Goal: Task Accomplishment & Management: Manage account settings

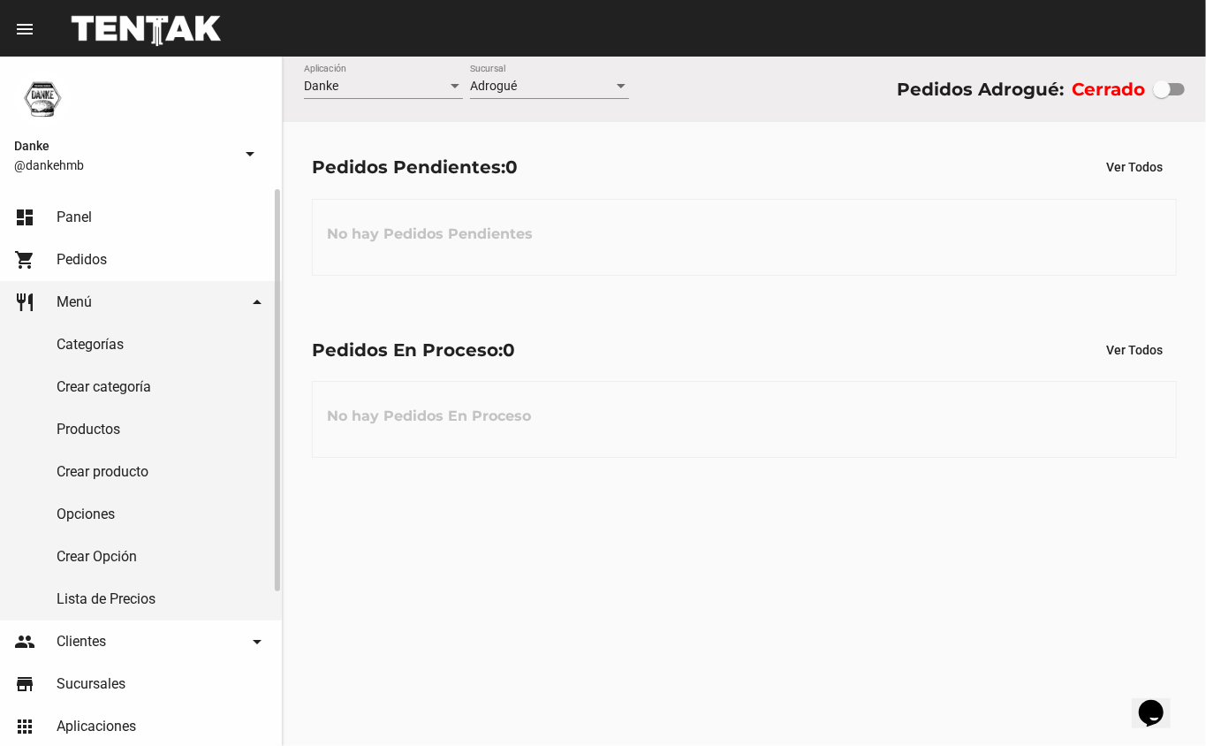
click at [85, 433] on link "Productos" at bounding box center [141, 429] width 282 height 42
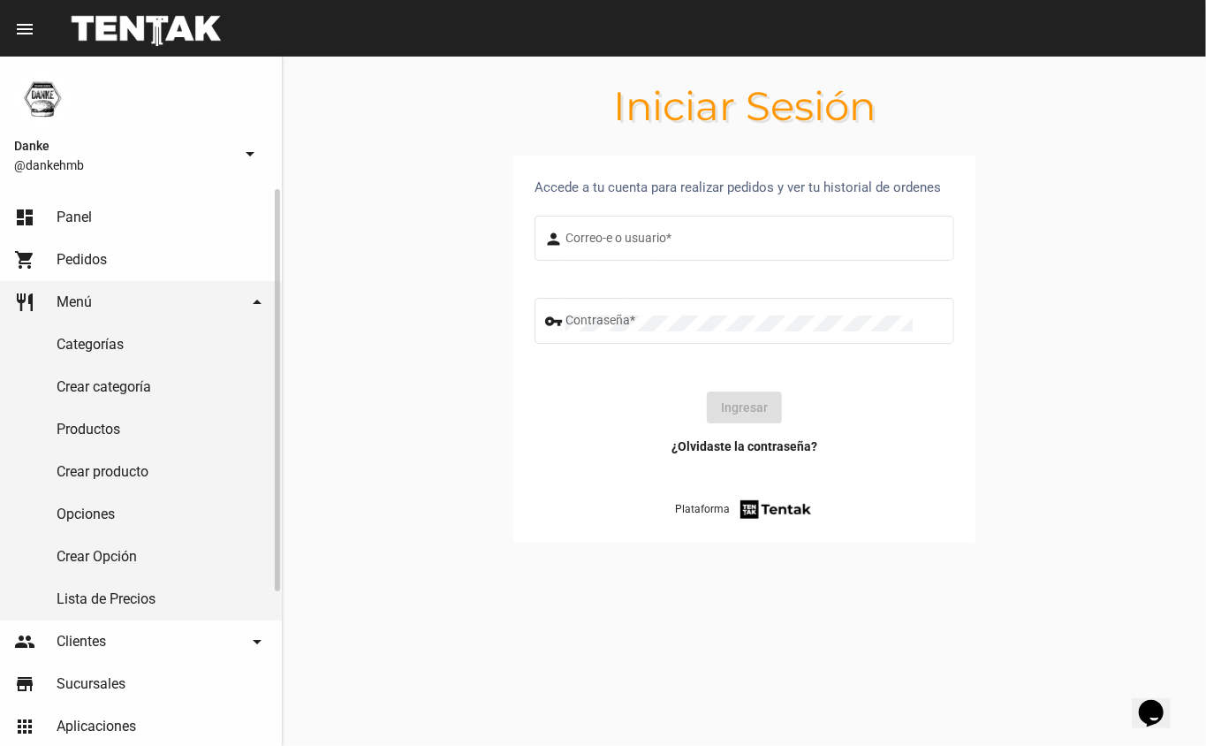
type input "DANKEHMB"
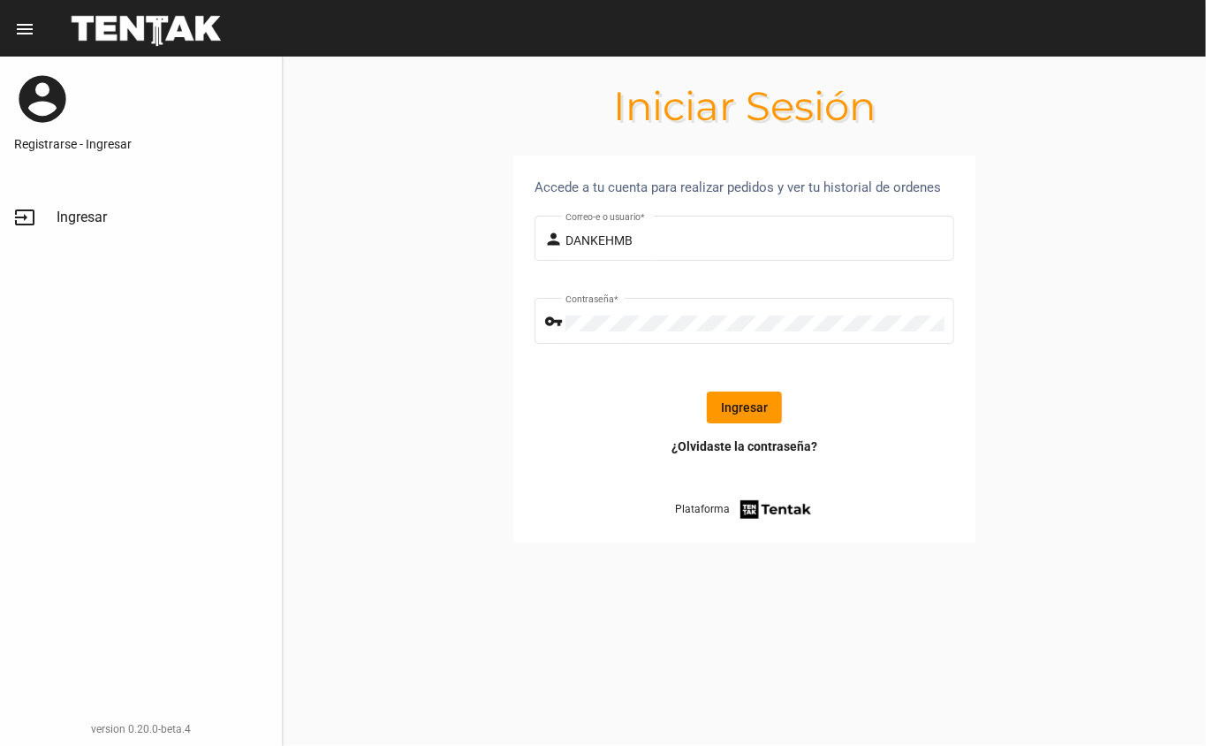
click at [718, 404] on button "Ingresar" at bounding box center [744, 407] width 75 height 32
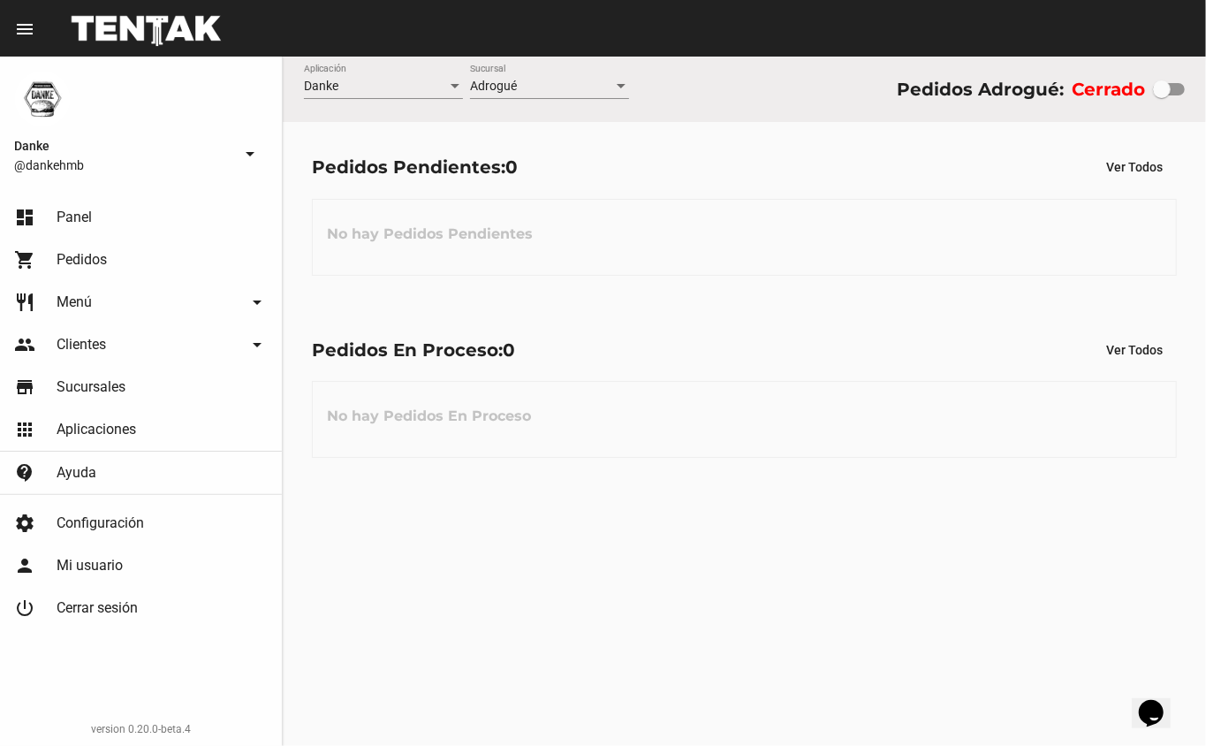
click at [54, 305] on link "restaurant Menú arrow_drop_down" at bounding box center [141, 302] width 282 height 42
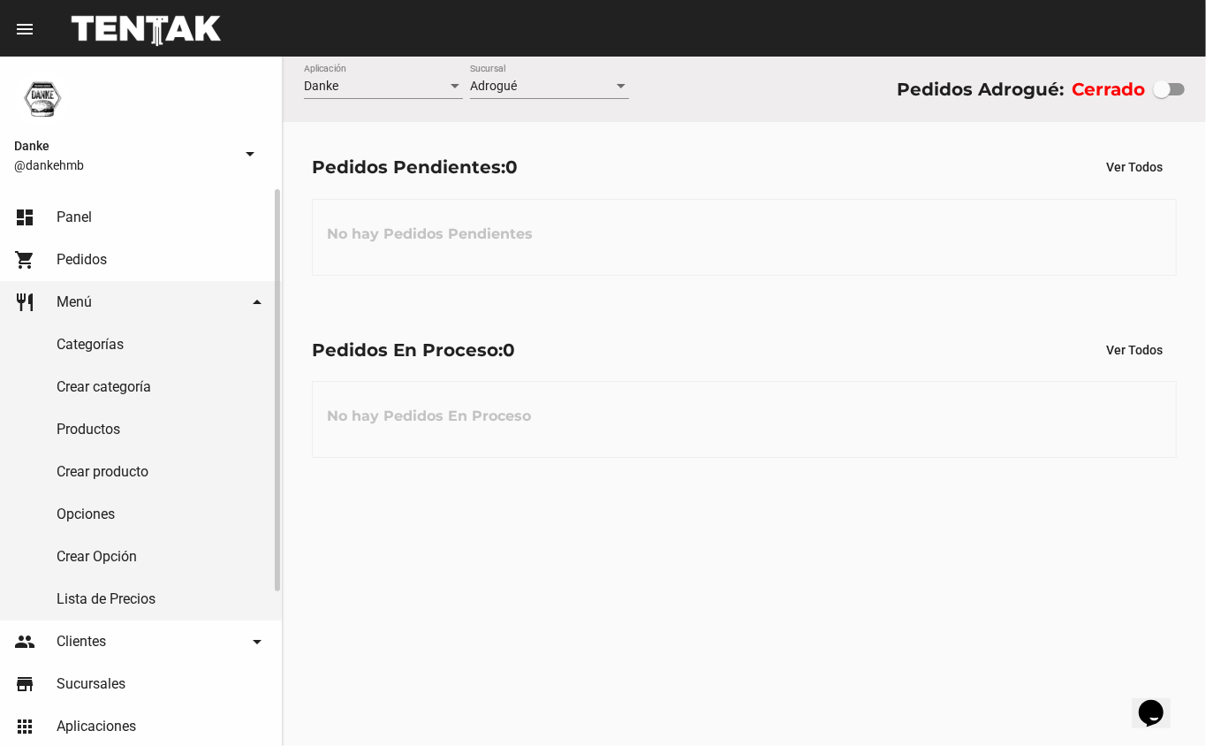
click at [75, 421] on link "Productos" at bounding box center [141, 429] width 282 height 42
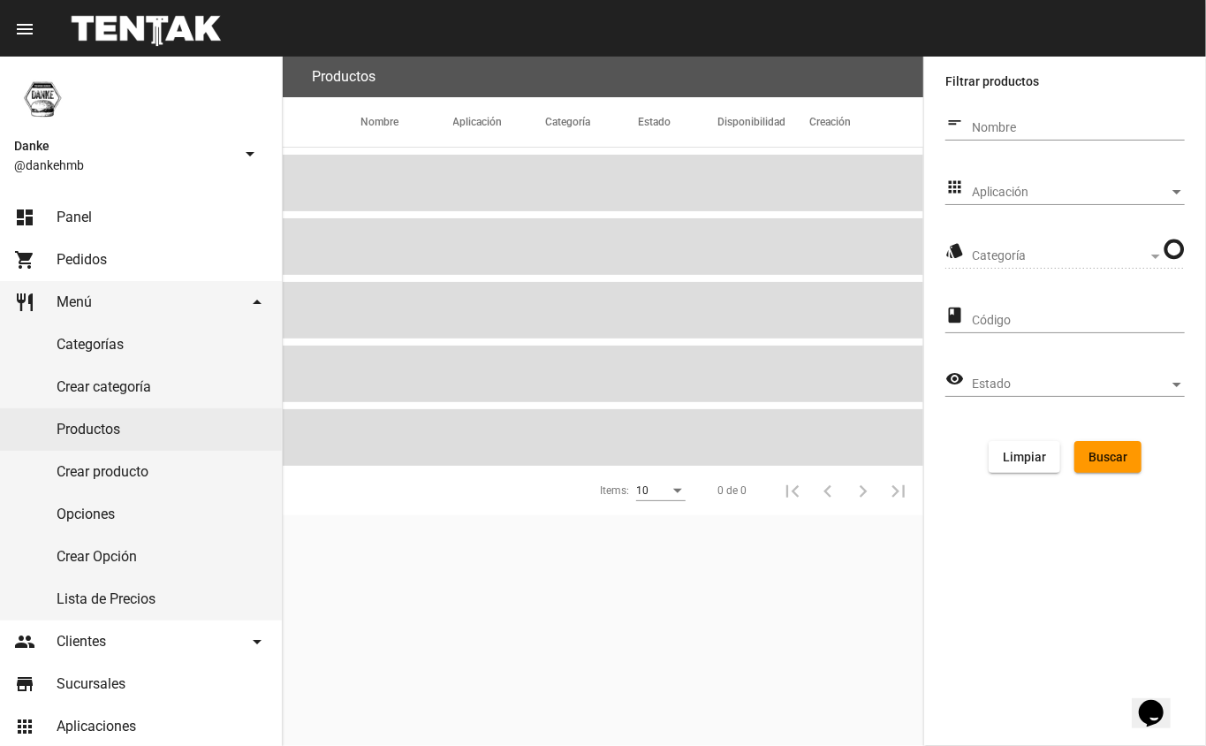
click at [1022, 186] on span "Aplicación" at bounding box center [1070, 193] width 197 height 14
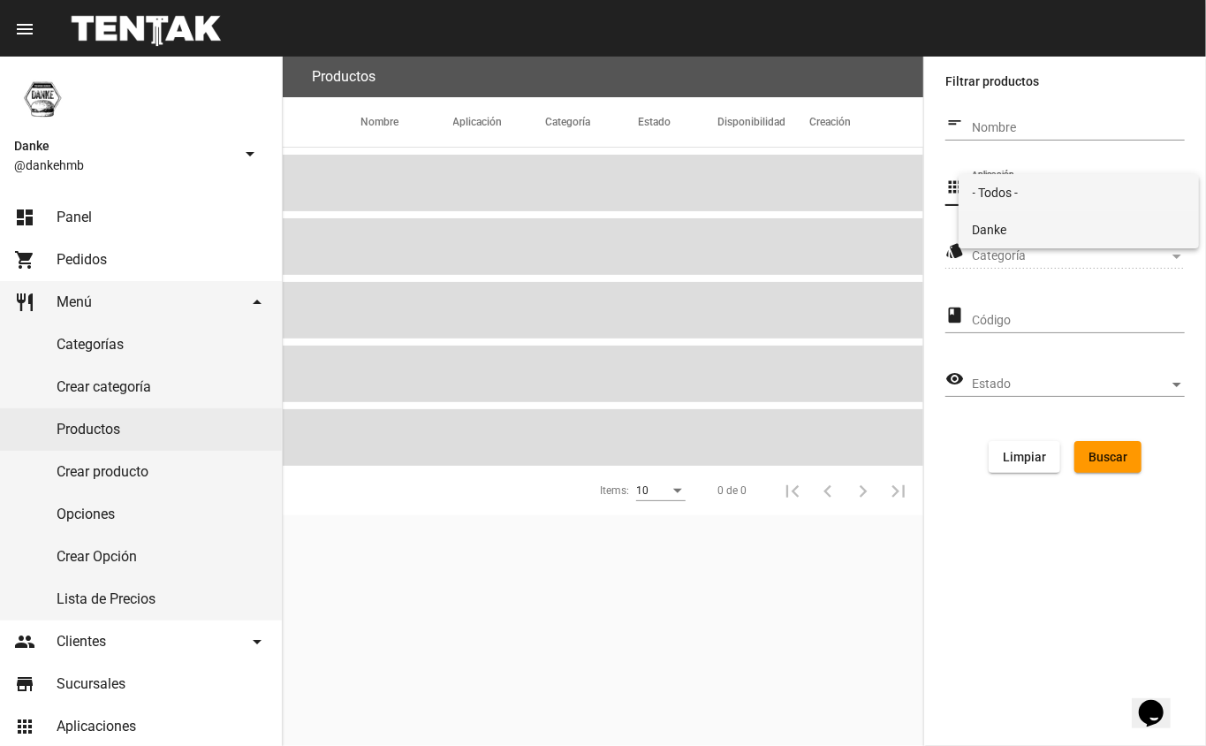
click at [989, 228] on span "Danke" at bounding box center [1079, 229] width 213 height 37
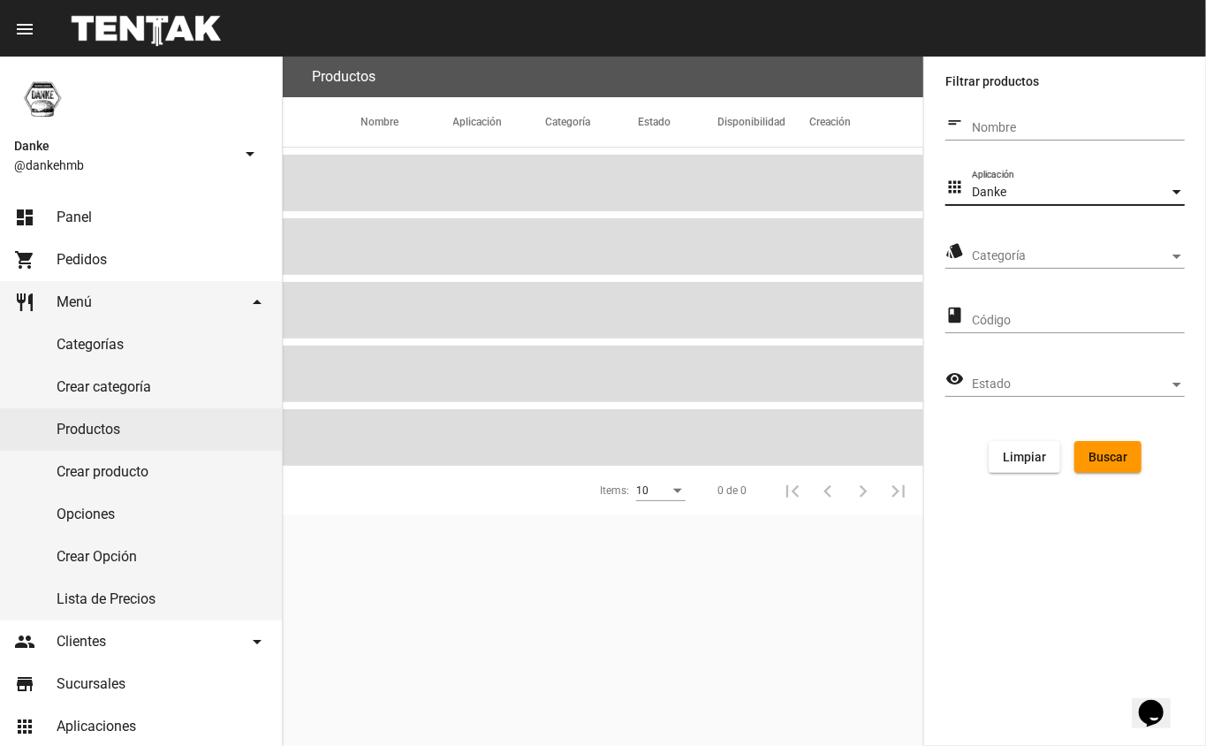
click at [986, 252] on span "Categoría" at bounding box center [1070, 256] width 197 height 14
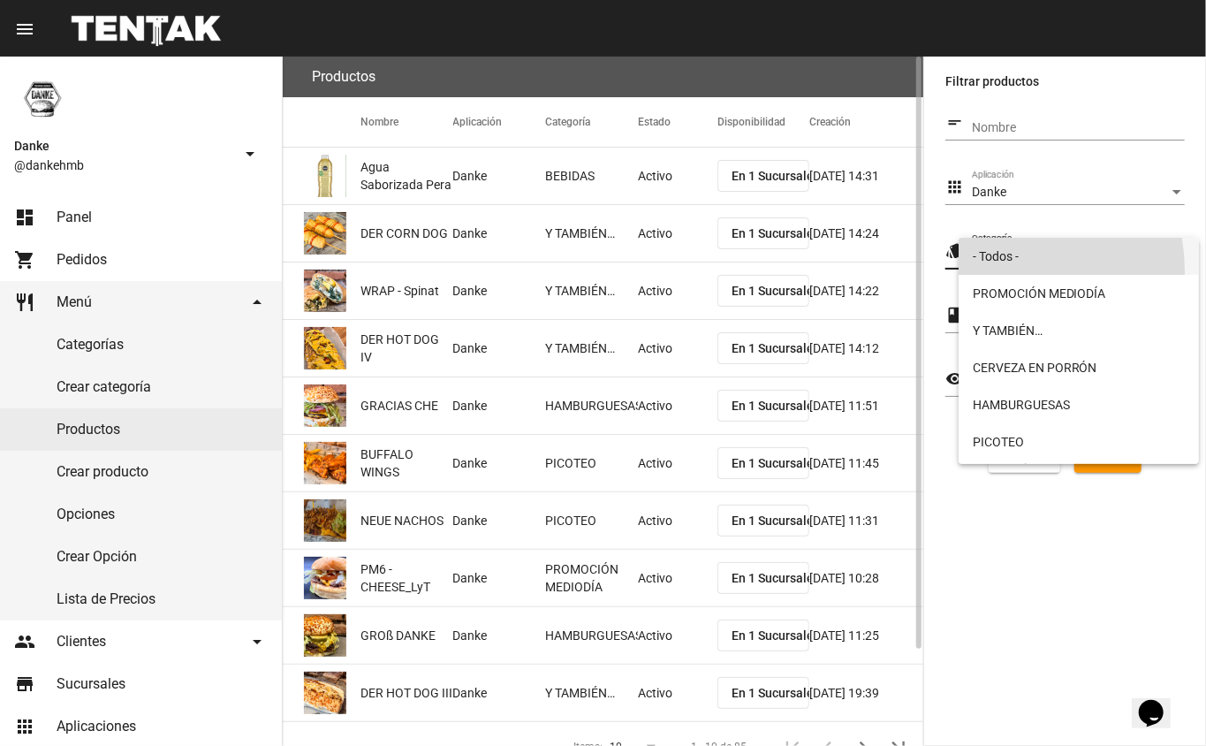
click at [990, 258] on span "- Todos -" at bounding box center [1079, 256] width 213 height 37
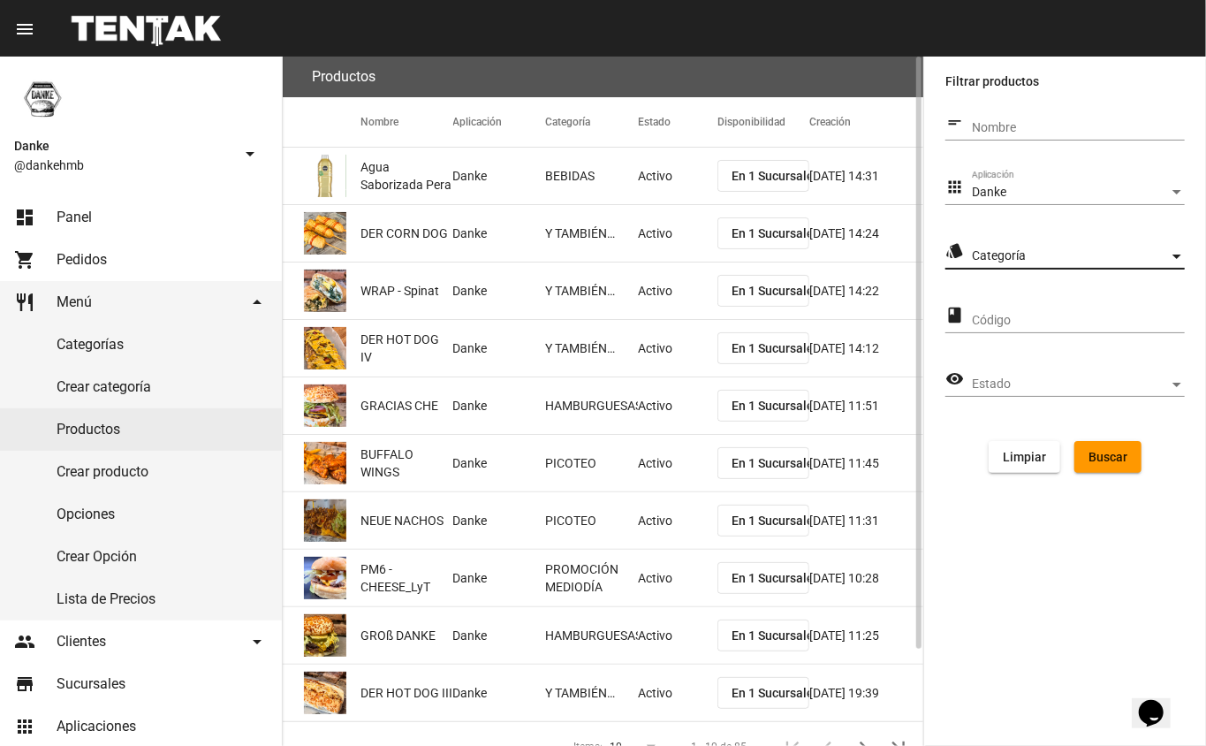
click at [976, 252] on span "Categoría" at bounding box center [1070, 256] width 197 height 14
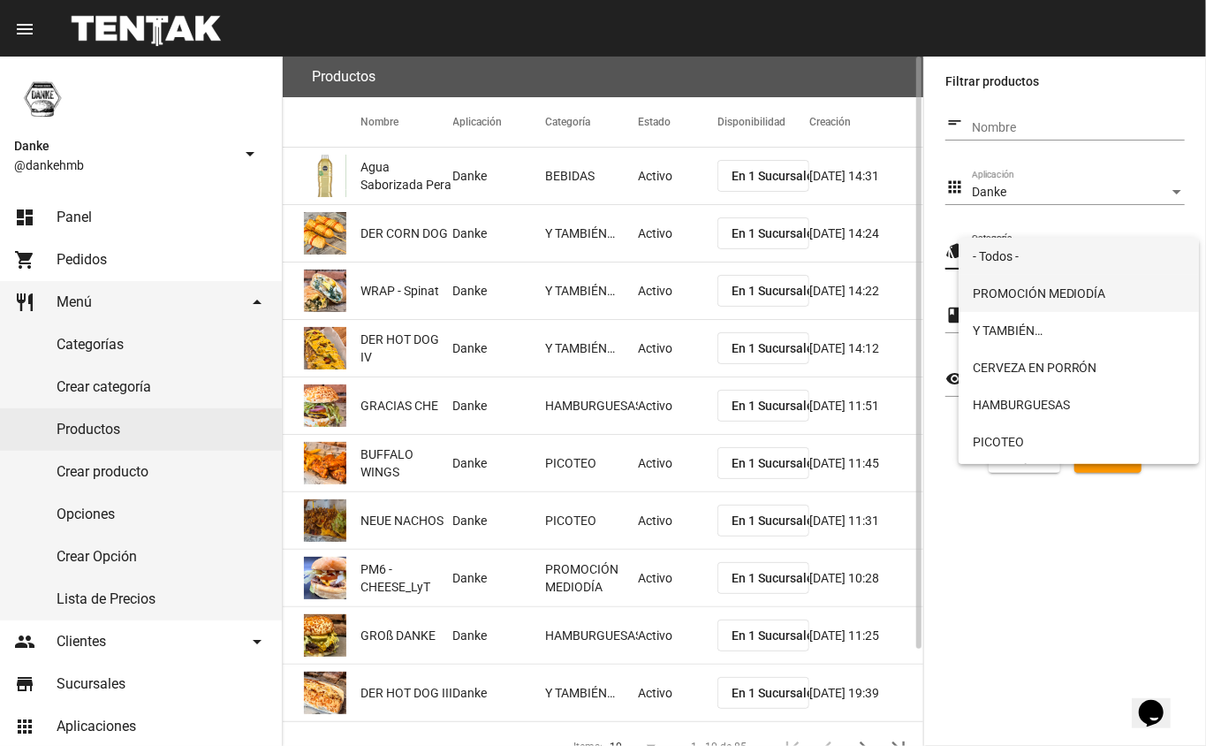
click at [989, 292] on span "PROMOCIÓN MEDIODÍA" at bounding box center [1079, 293] width 213 height 37
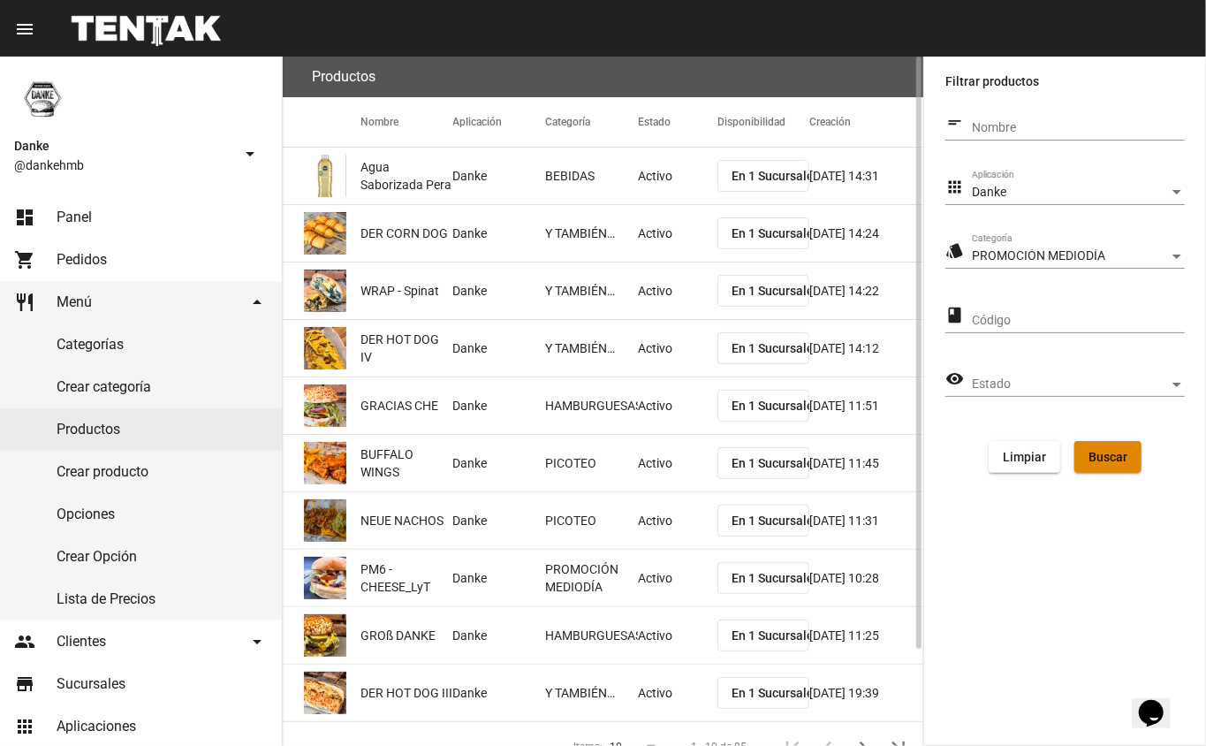
click at [1090, 569] on div "Filtrar productos short_text Nombre apps Danke Aplicación style PROMOCIÓN MEDIO…" at bounding box center [1065, 401] width 282 height 689
click at [1114, 466] on button "Buscar" at bounding box center [1107, 457] width 67 height 32
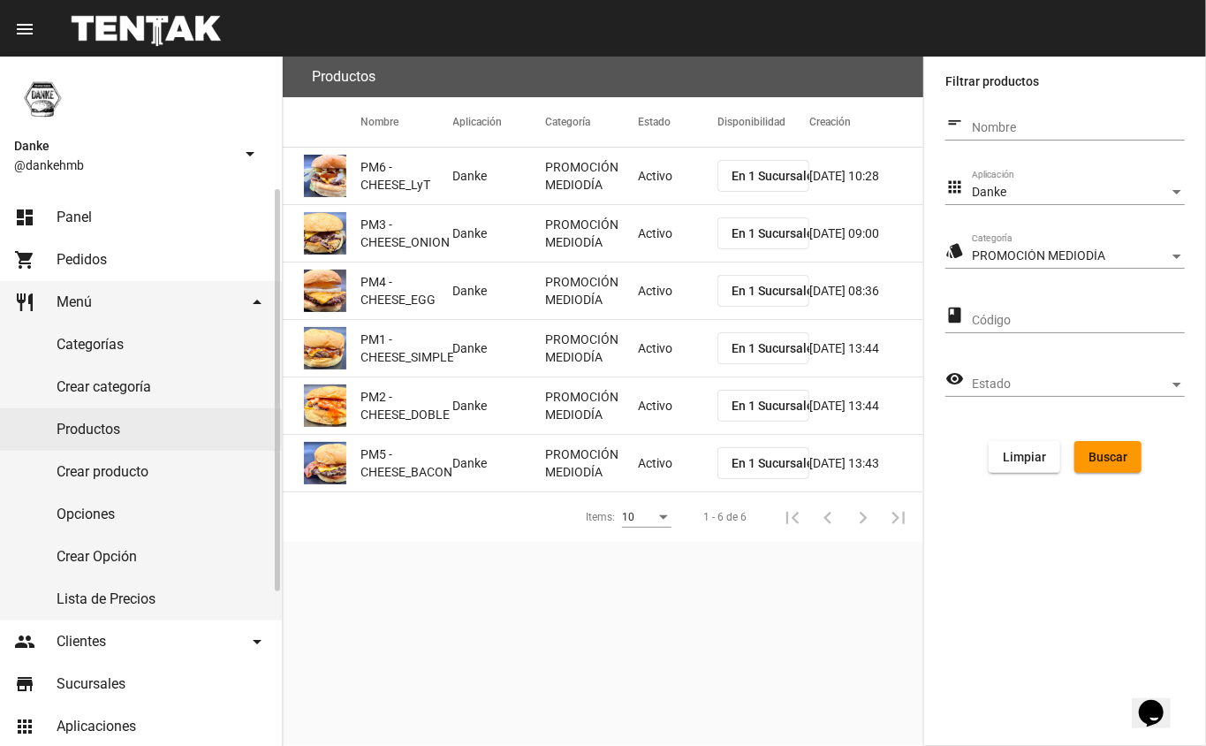
click at [69, 212] on span "Panel" at bounding box center [74, 217] width 35 height 18
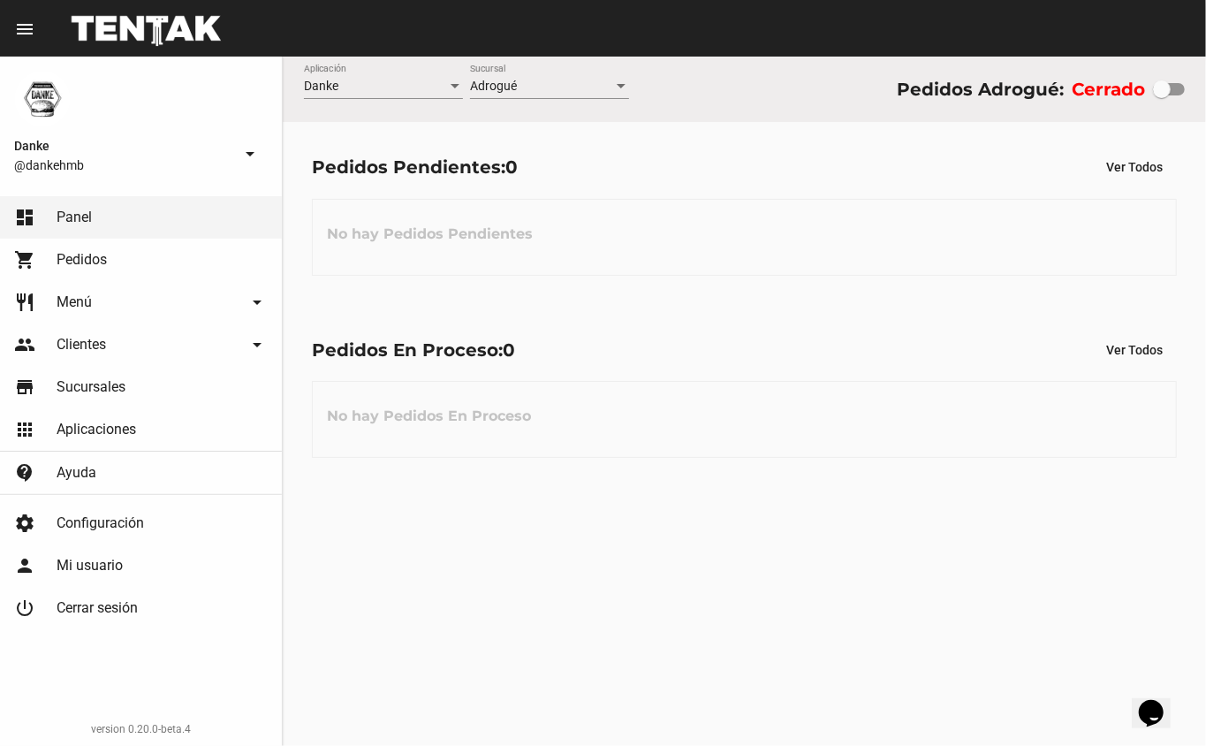
click at [1161, 92] on div at bounding box center [1162, 89] width 18 height 18
click at [1161, 95] on input "checkbox" at bounding box center [1161, 95] width 1 height 1
checkbox input "true"
click at [585, 610] on div "Danke Aplicación Adrogué Sucursal Pedidos Adrogué: Abierto Pedidos Pendientes: …" at bounding box center [744, 401] width 923 height 689
click at [69, 300] on span "Menú" at bounding box center [74, 302] width 35 height 18
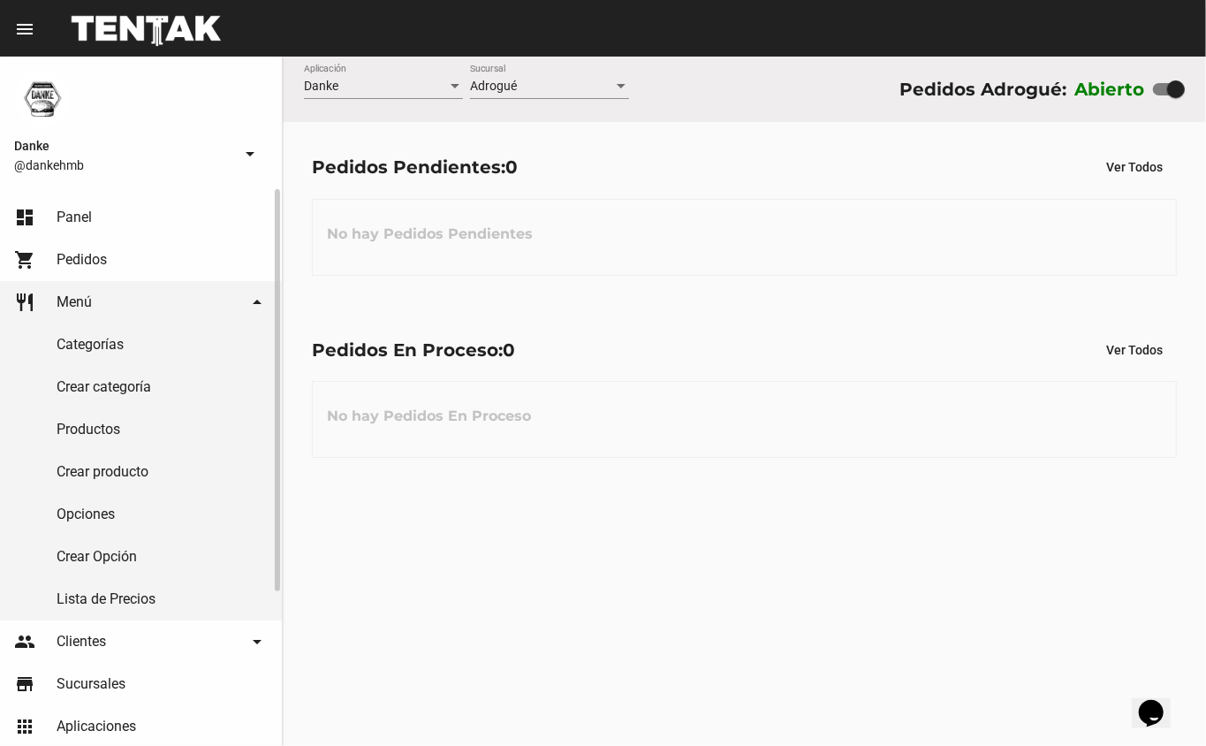
click at [82, 422] on link "Productos" at bounding box center [141, 429] width 282 height 42
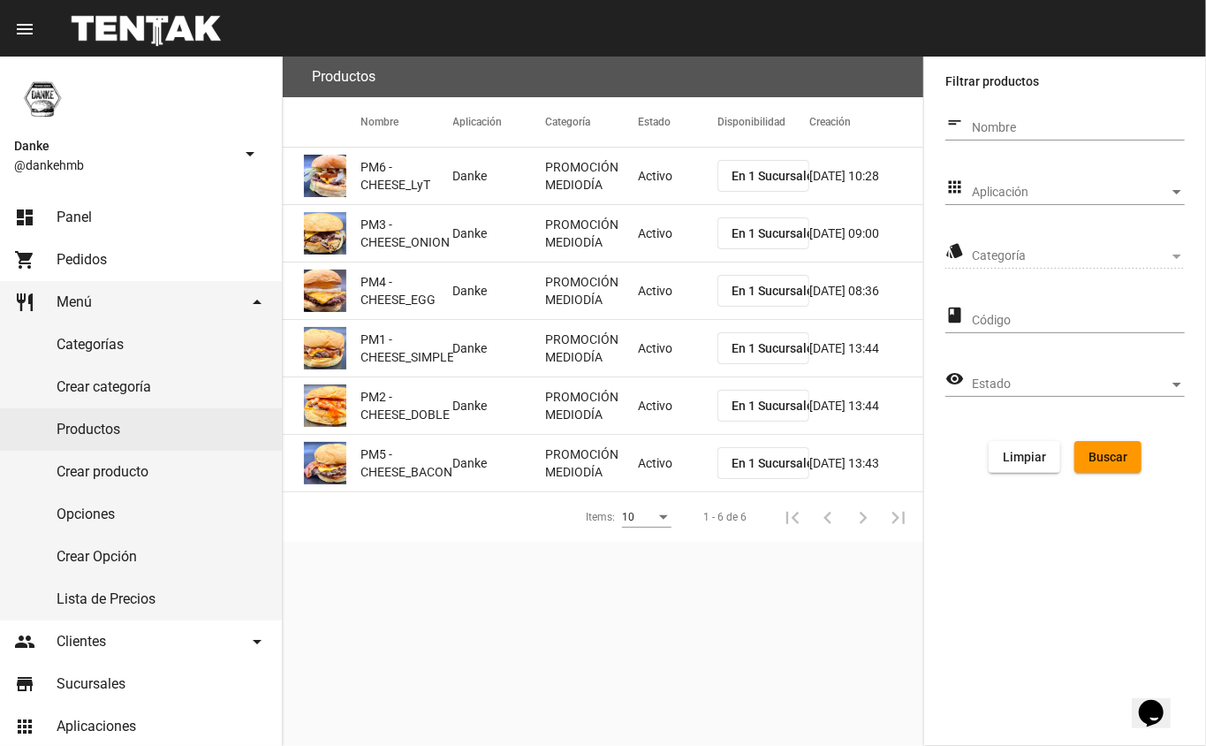
click at [641, 168] on mat-cell "Activo" at bounding box center [678, 176] width 80 height 57
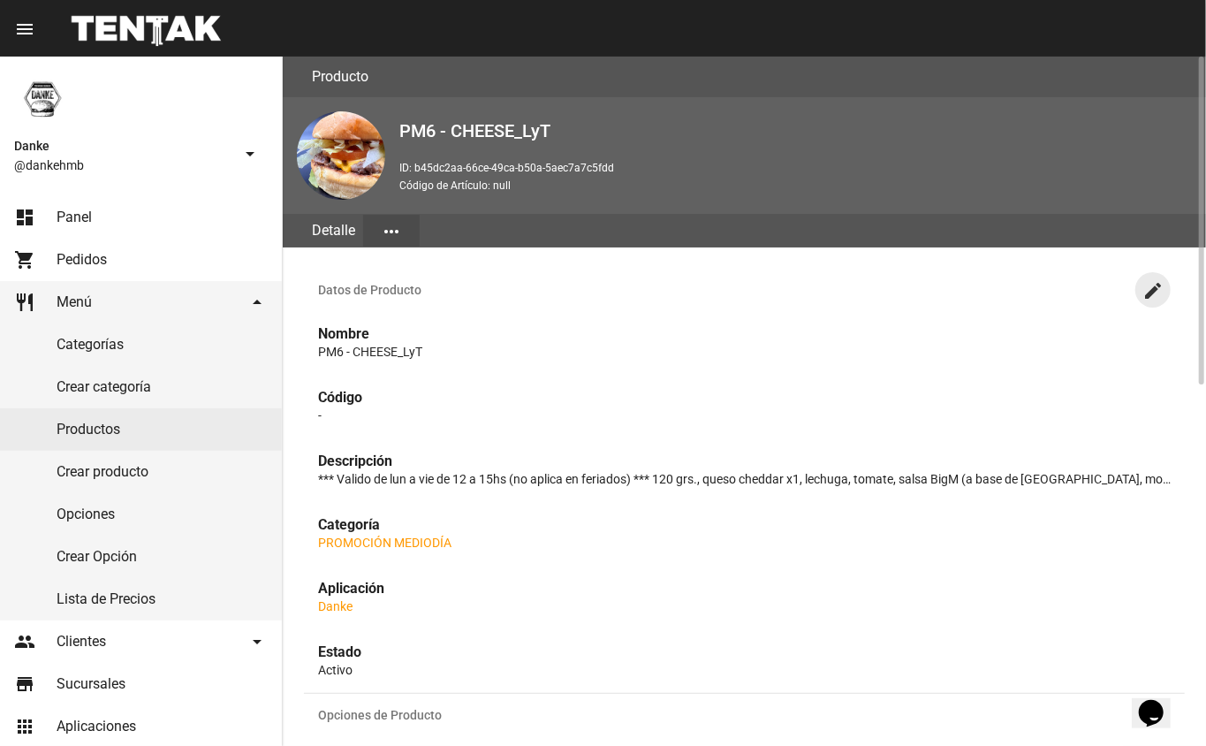
click at [1156, 286] on mat-icon "create" at bounding box center [1152, 290] width 21 height 21
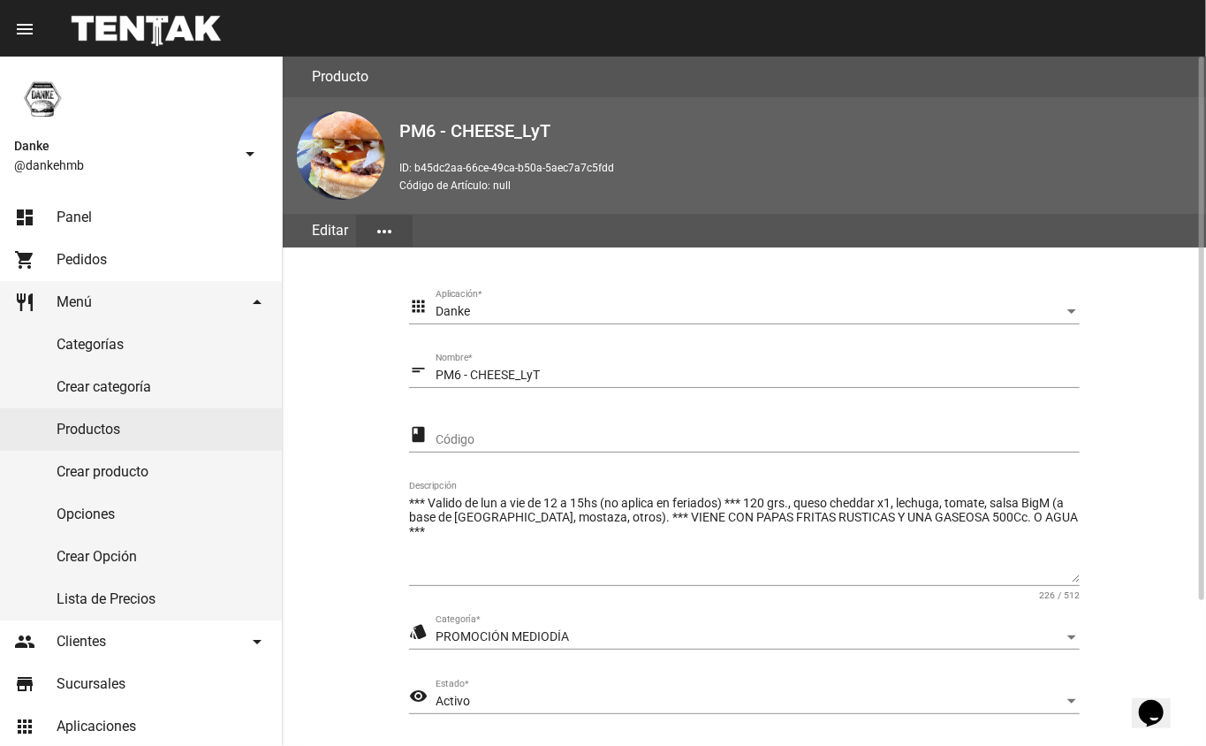
click at [436, 697] on span "Activo" at bounding box center [453, 700] width 34 height 14
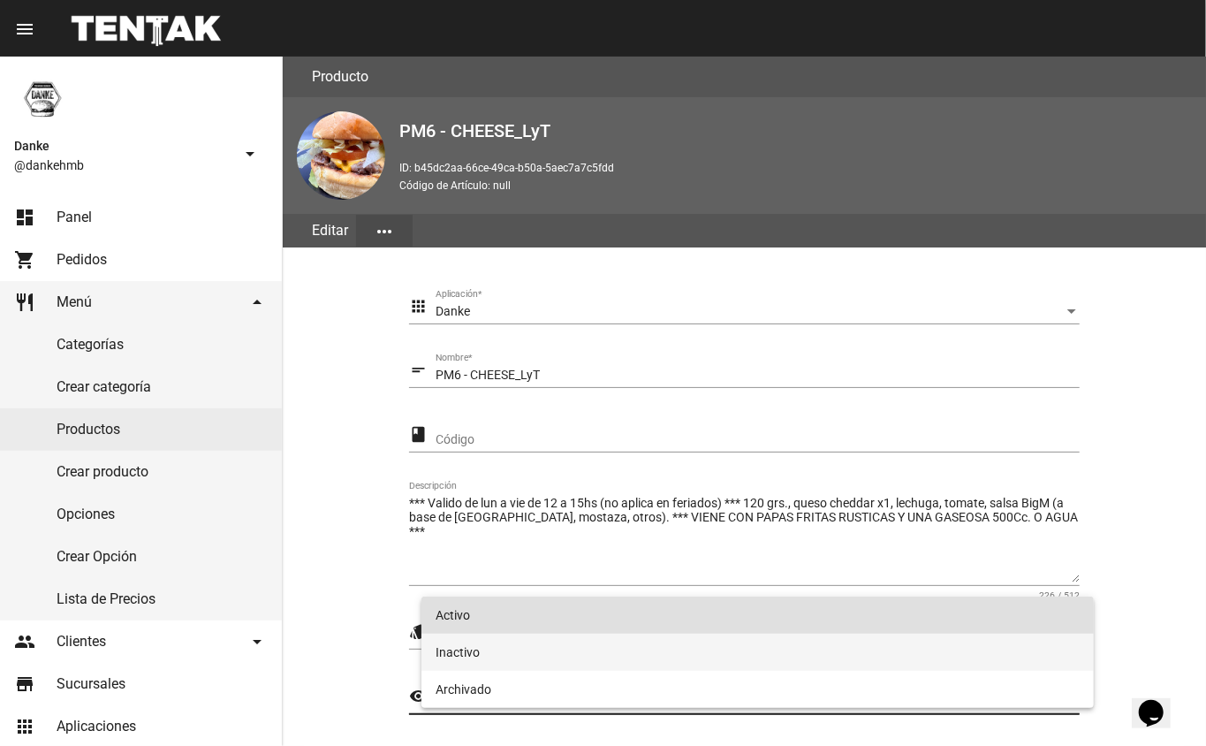
click at [460, 648] on span "Inactivo" at bounding box center [758, 651] width 645 height 37
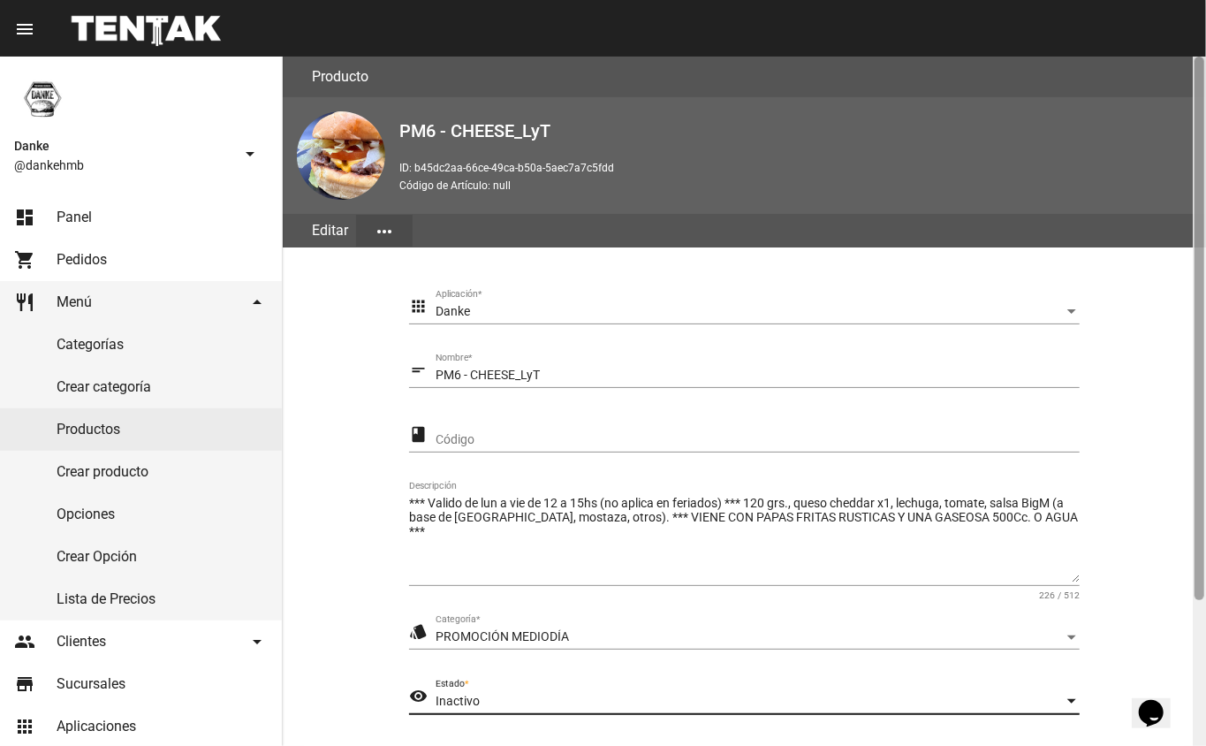
click at [1194, 634] on div at bounding box center [1199, 401] width 13 height 689
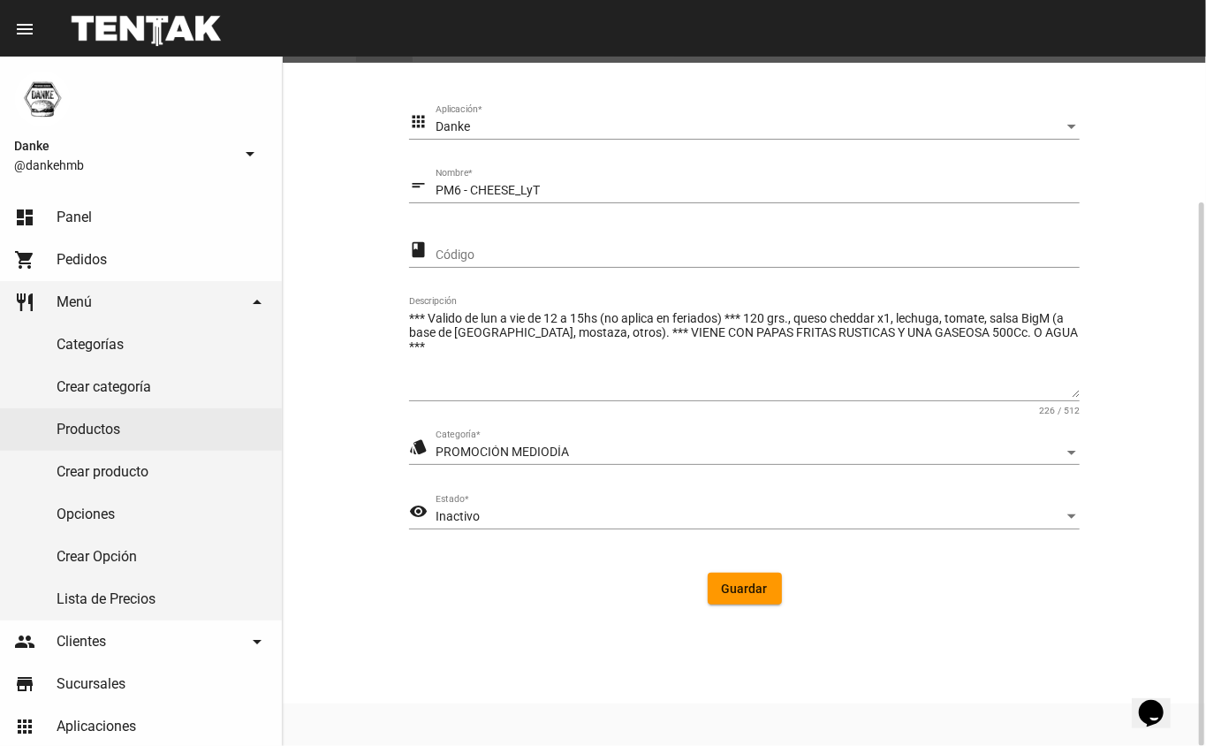
click at [732, 590] on span "Guardar" at bounding box center [745, 588] width 46 height 14
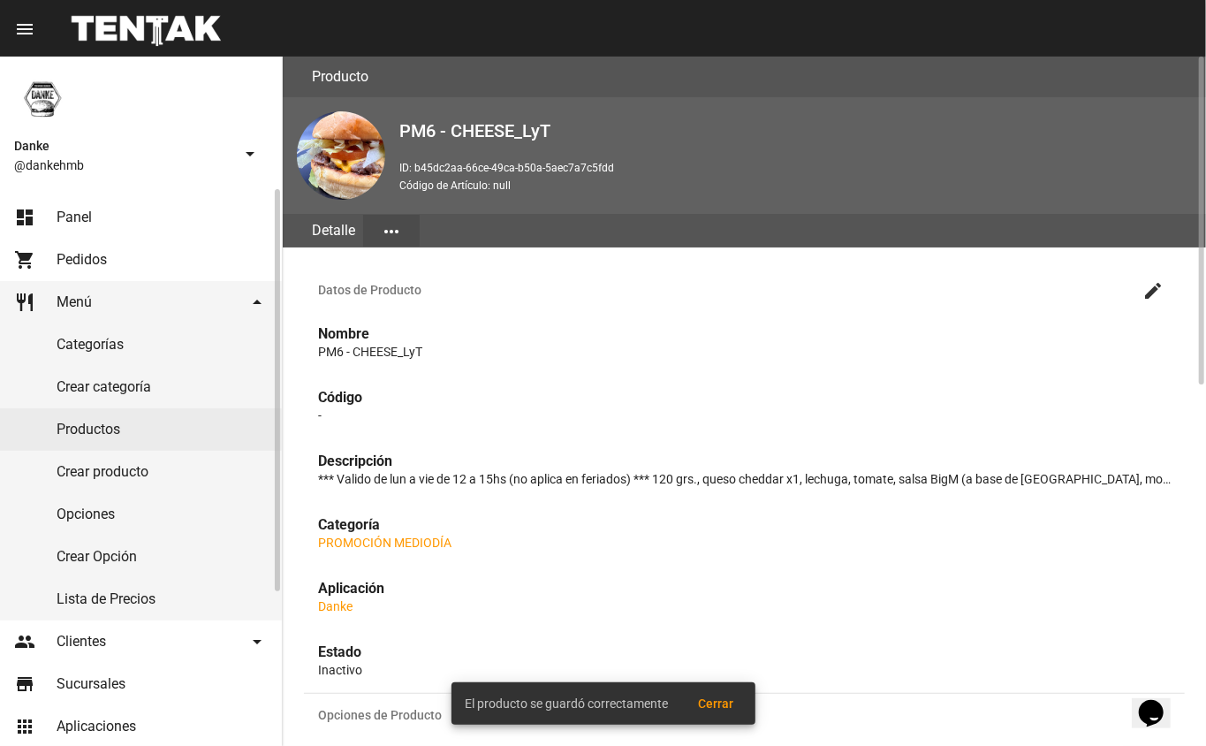
click at [69, 422] on link "Productos" at bounding box center [141, 429] width 282 height 42
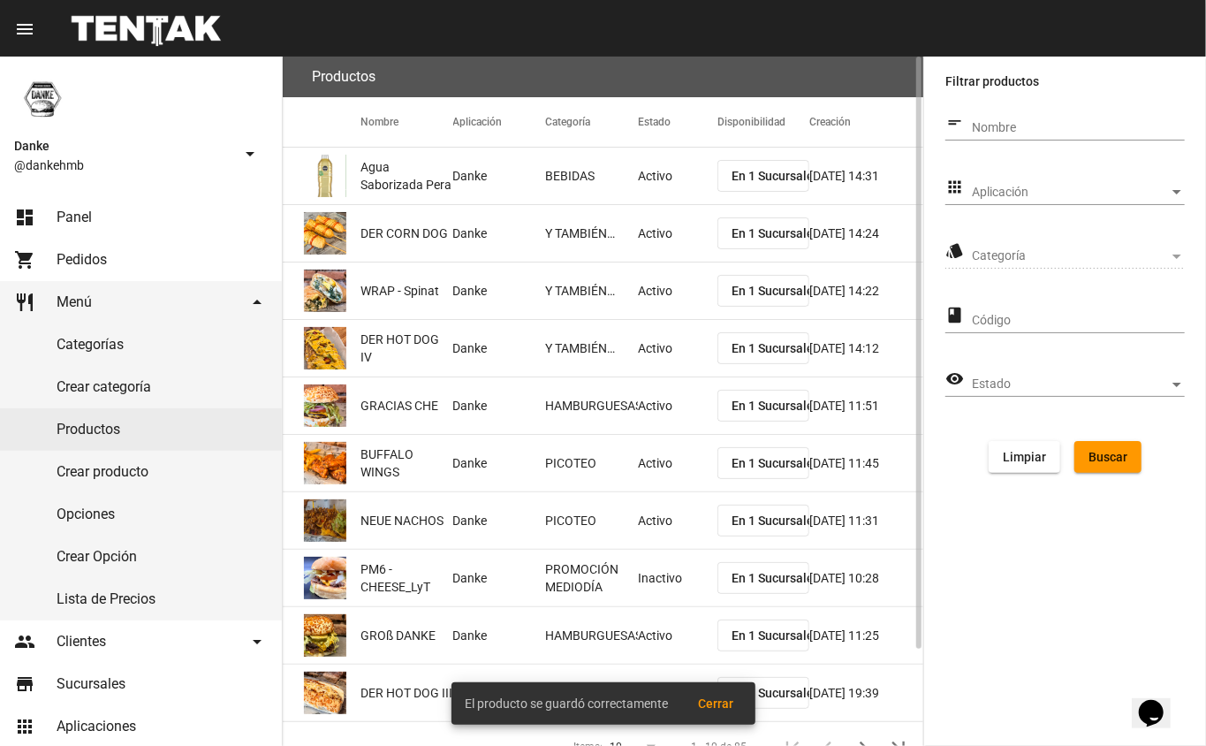
click at [986, 194] on span "Aplicación" at bounding box center [1070, 193] width 197 height 14
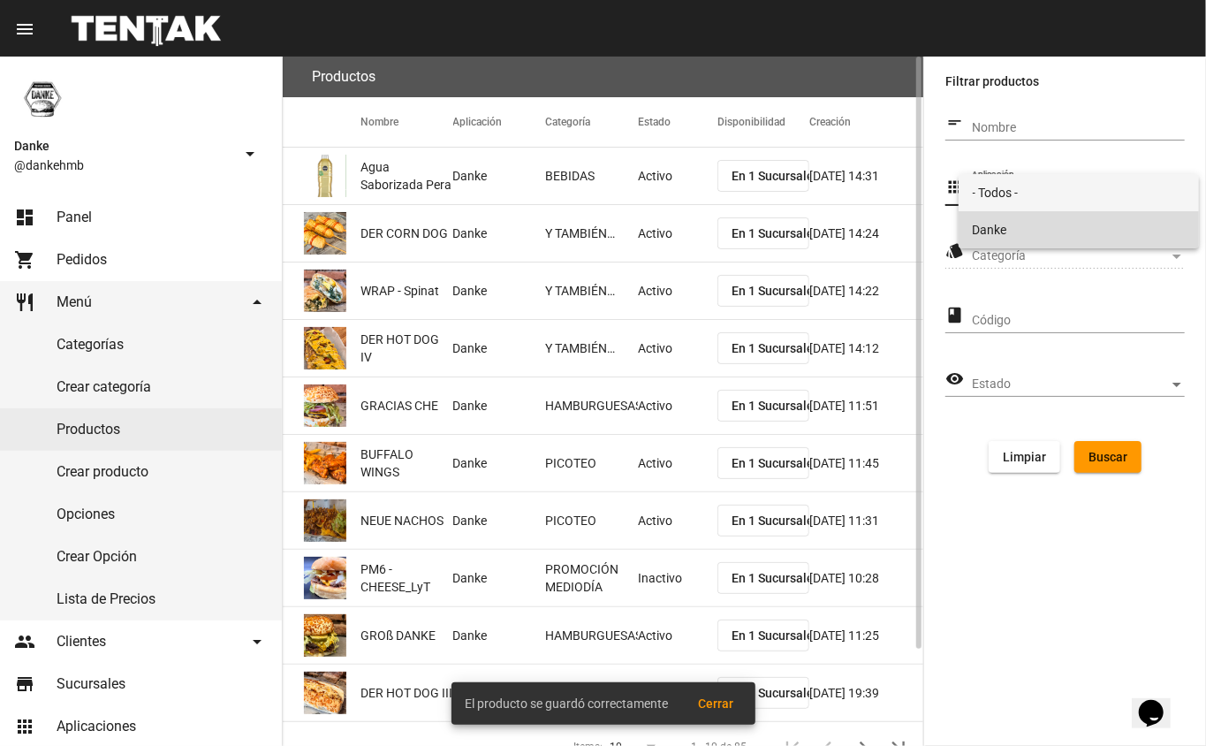
click at [983, 237] on span "Danke" at bounding box center [1079, 229] width 213 height 37
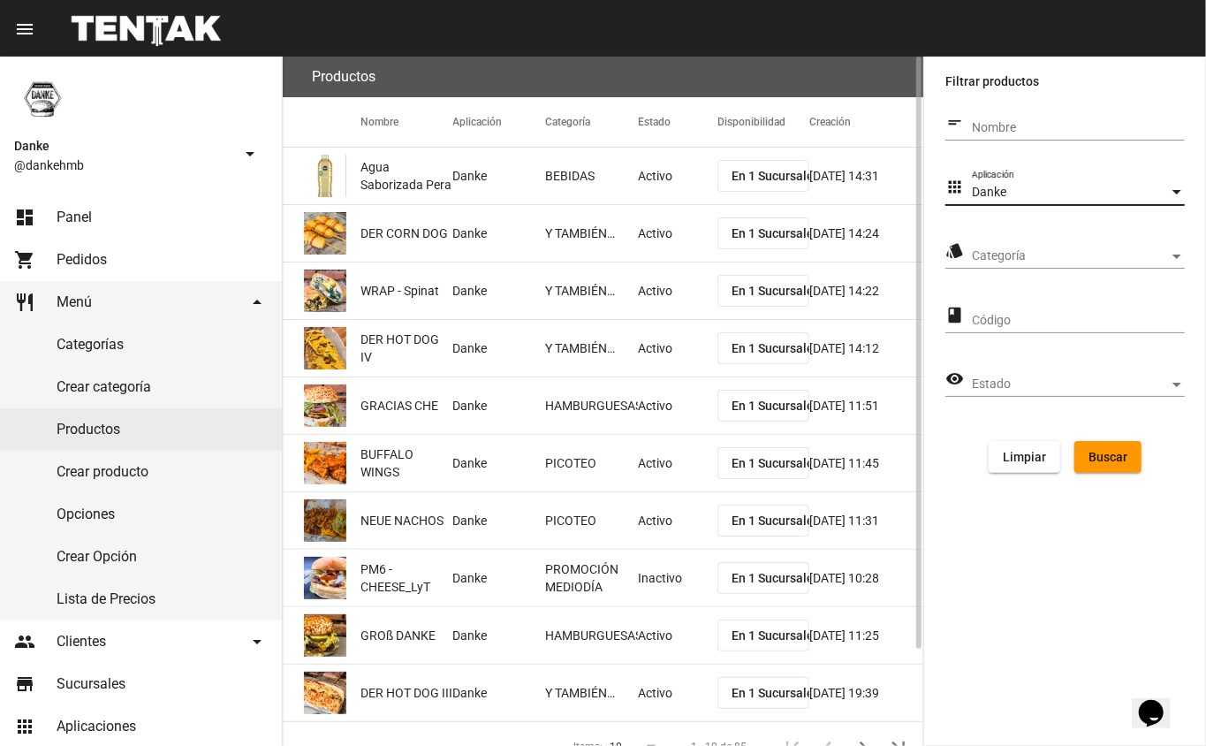
click at [987, 251] on span "Categoría" at bounding box center [1070, 256] width 197 height 14
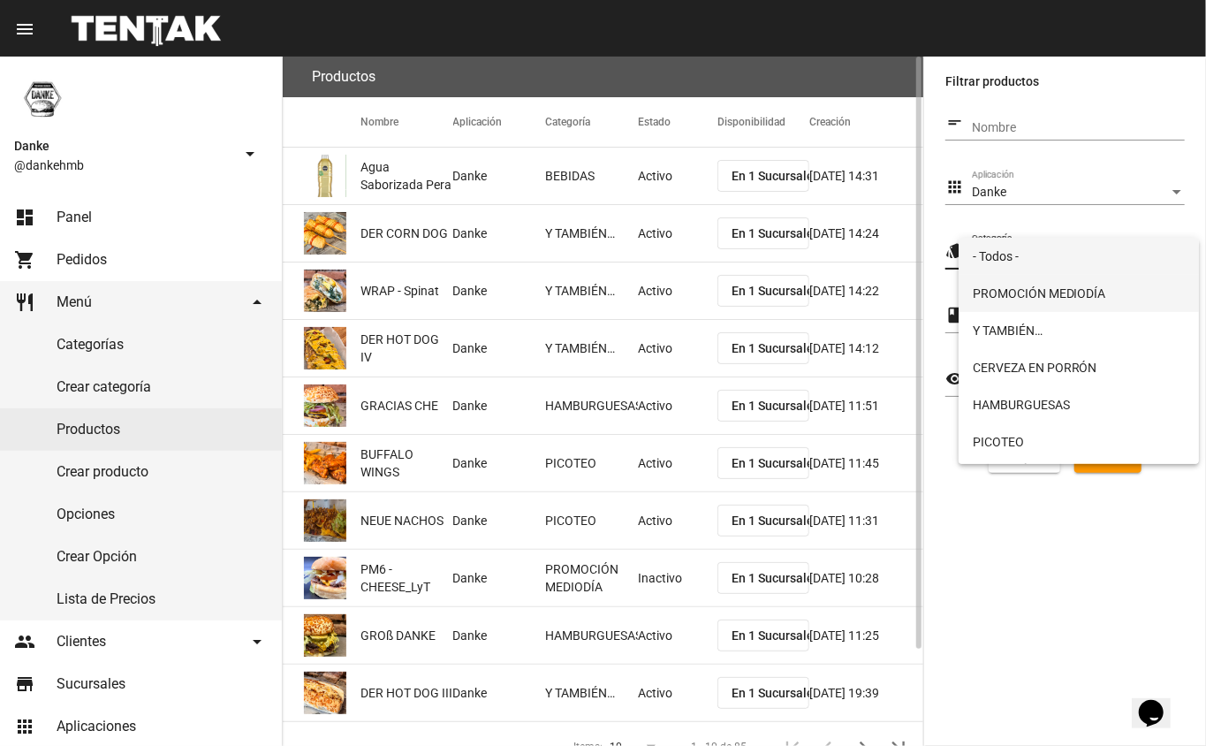
click at [991, 295] on span "PROMOCIÓN MEDIODÍA" at bounding box center [1079, 293] width 213 height 37
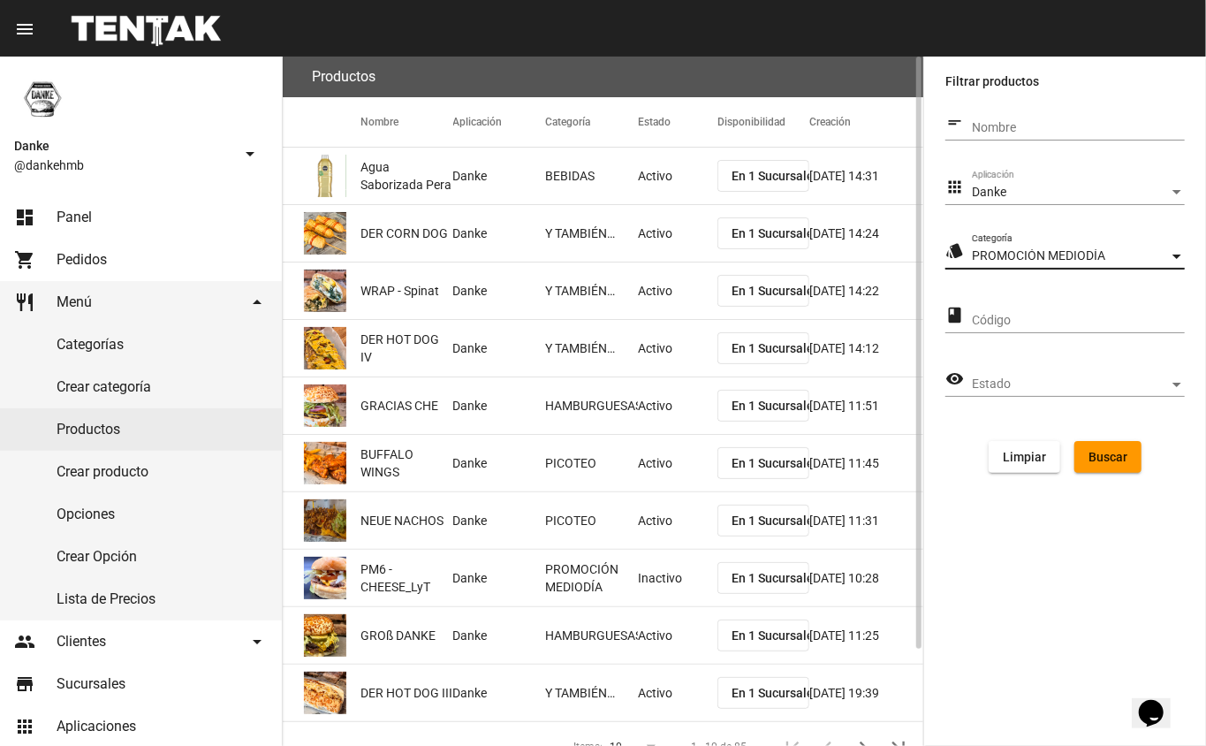
click at [1110, 463] on span "Buscar" at bounding box center [1107, 457] width 39 height 14
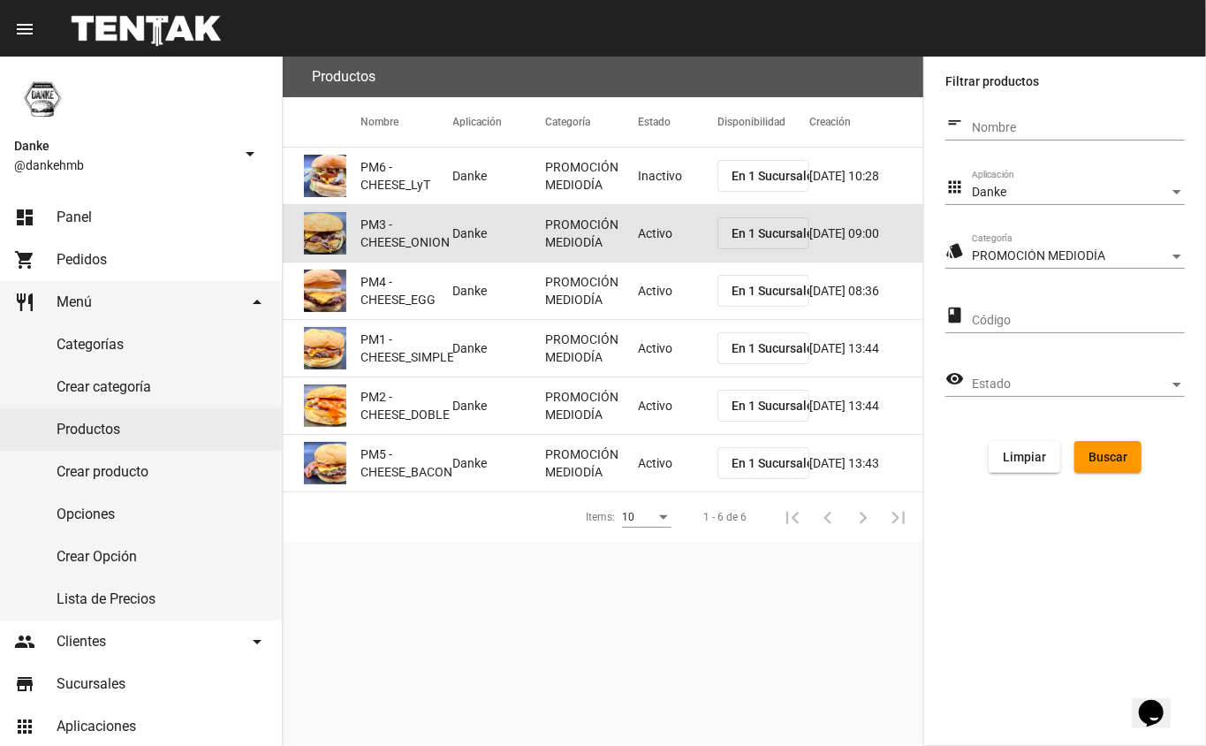
click at [644, 249] on mat-cell "Activo" at bounding box center [678, 233] width 80 height 57
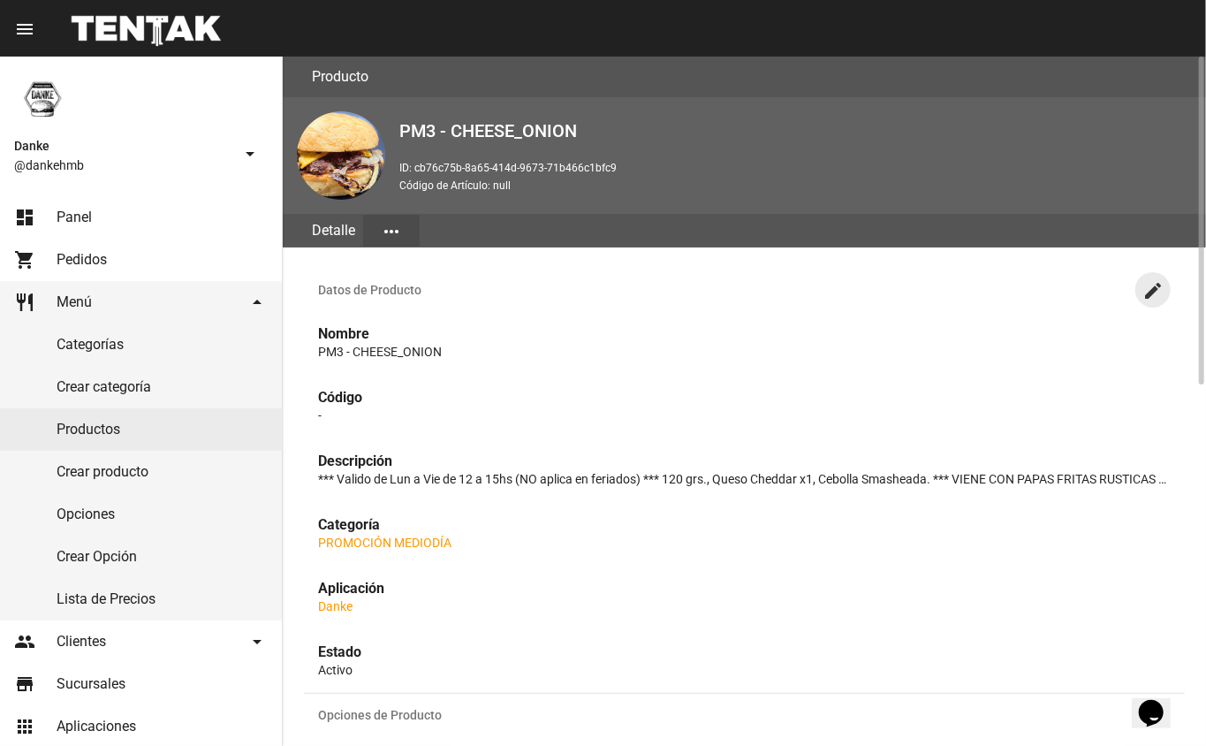
click at [1150, 288] on mat-icon "create" at bounding box center [1152, 290] width 21 height 21
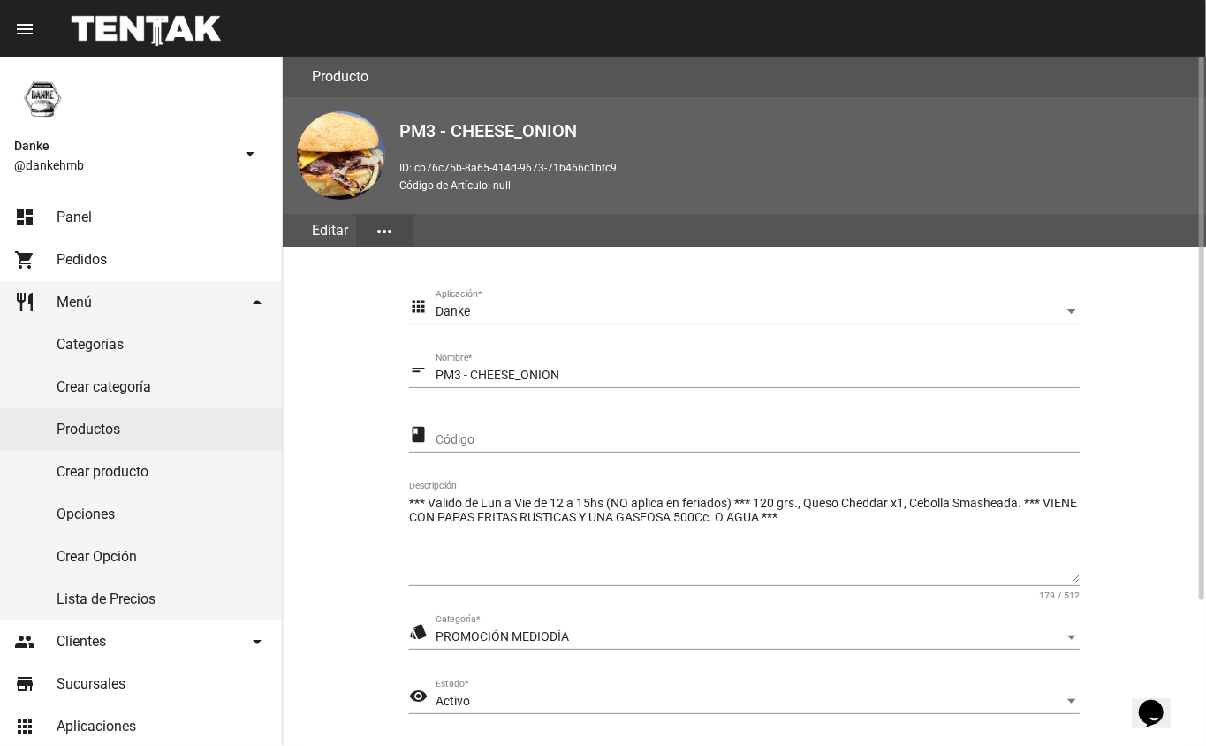
click at [940, 701] on div "Activo" at bounding box center [750, 701] width 628 height 14
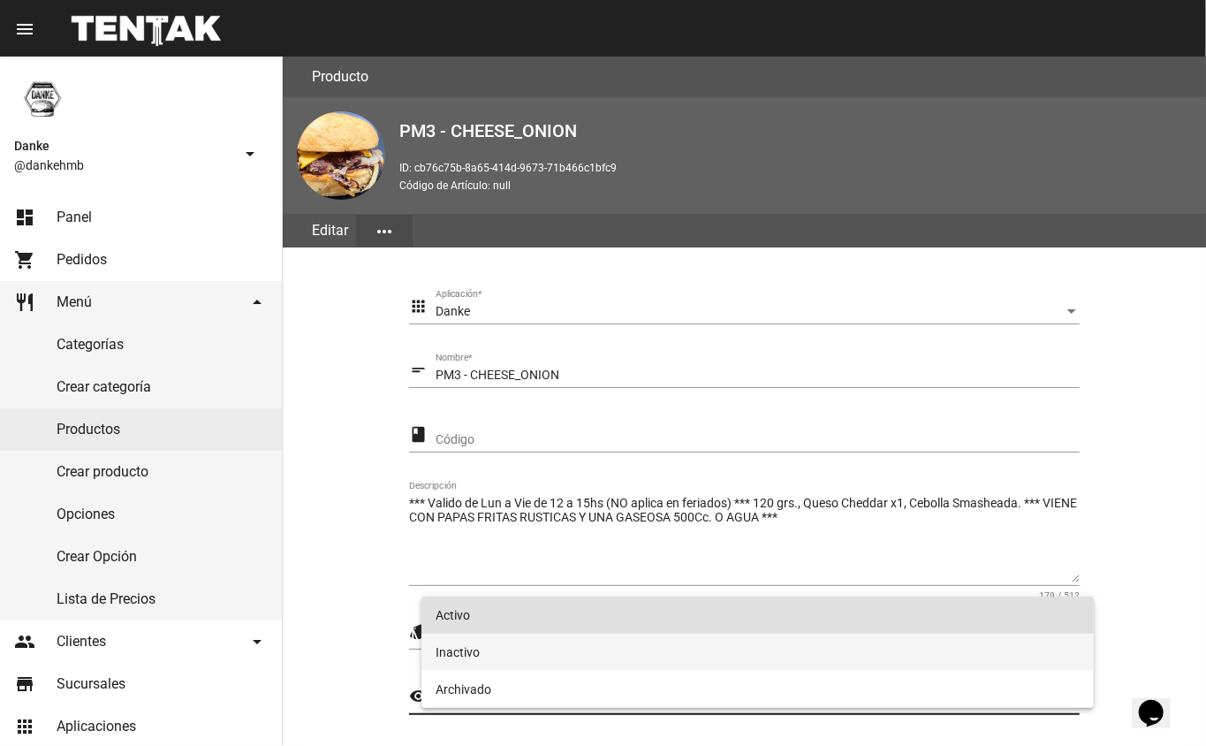
click at [564, 663] on span "Inactivo" at bounding box center [758, 651] width 645 height 37
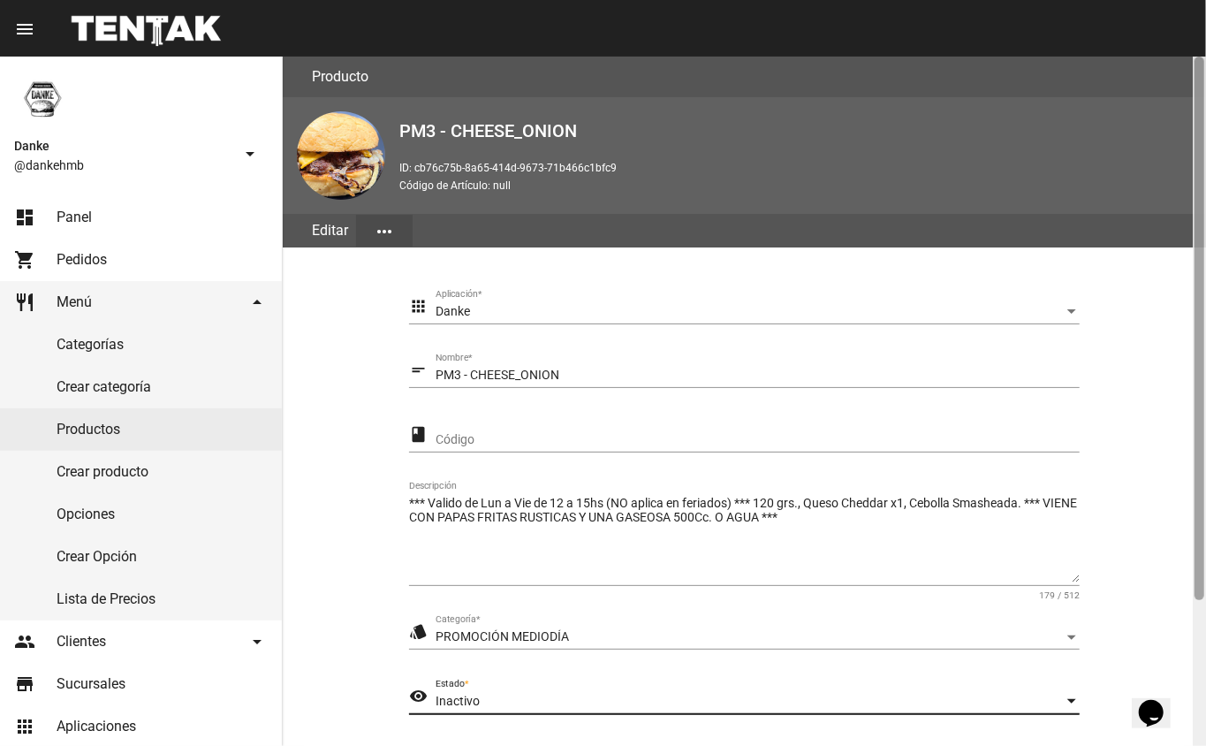
click at [1193, 583] on div at bounding box center [1199, 401] width 13 height 689
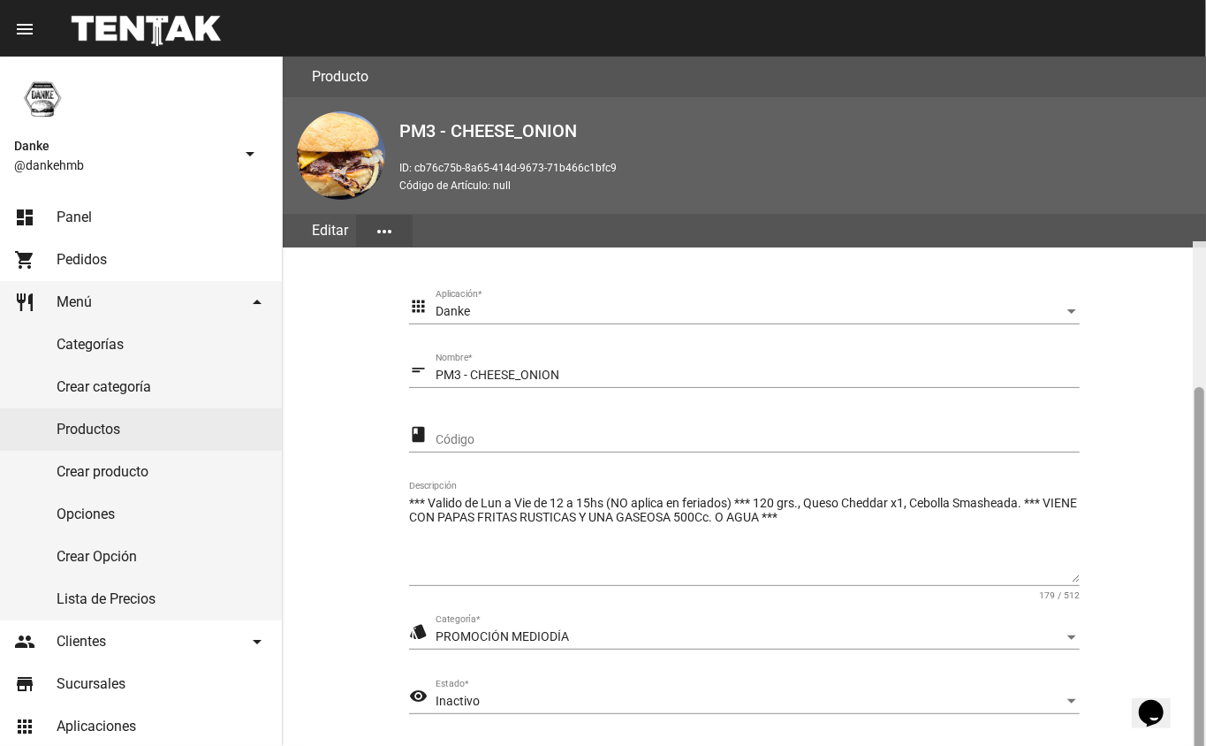
scroll to position [185, 0]
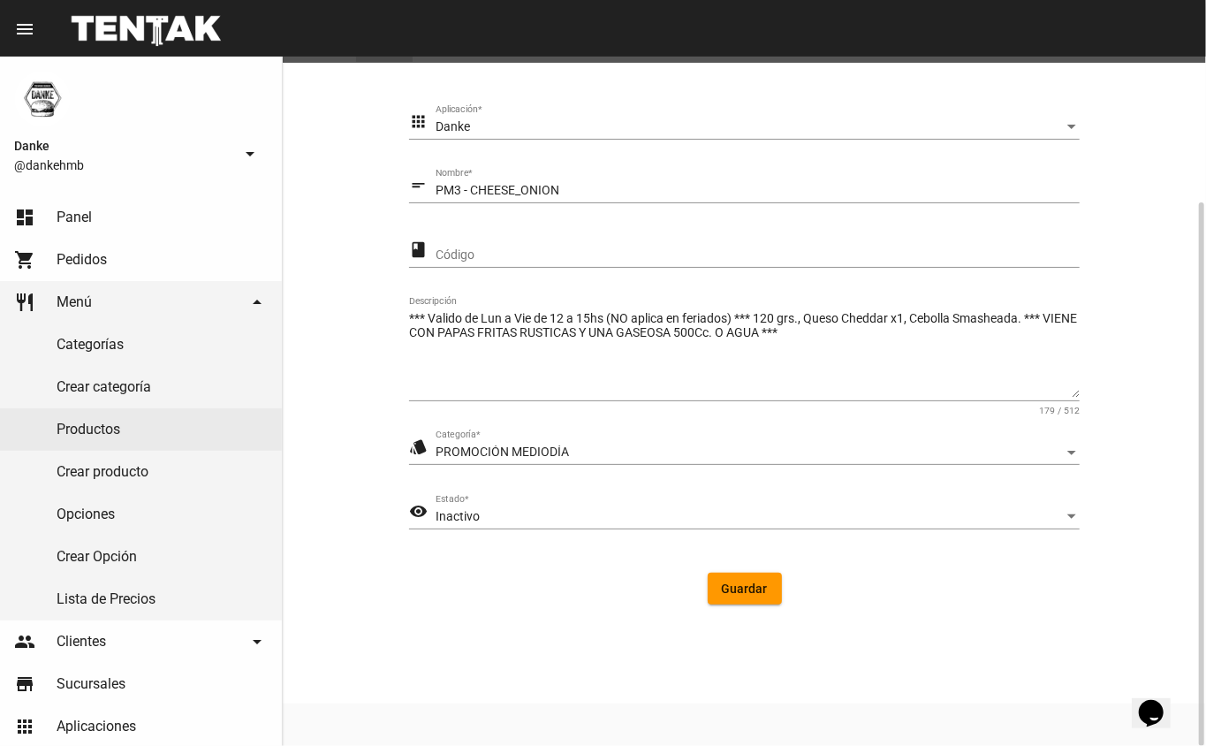
click at [747, 591] on span "Guardar" at bounding box center [745, 588] width 46 height 14
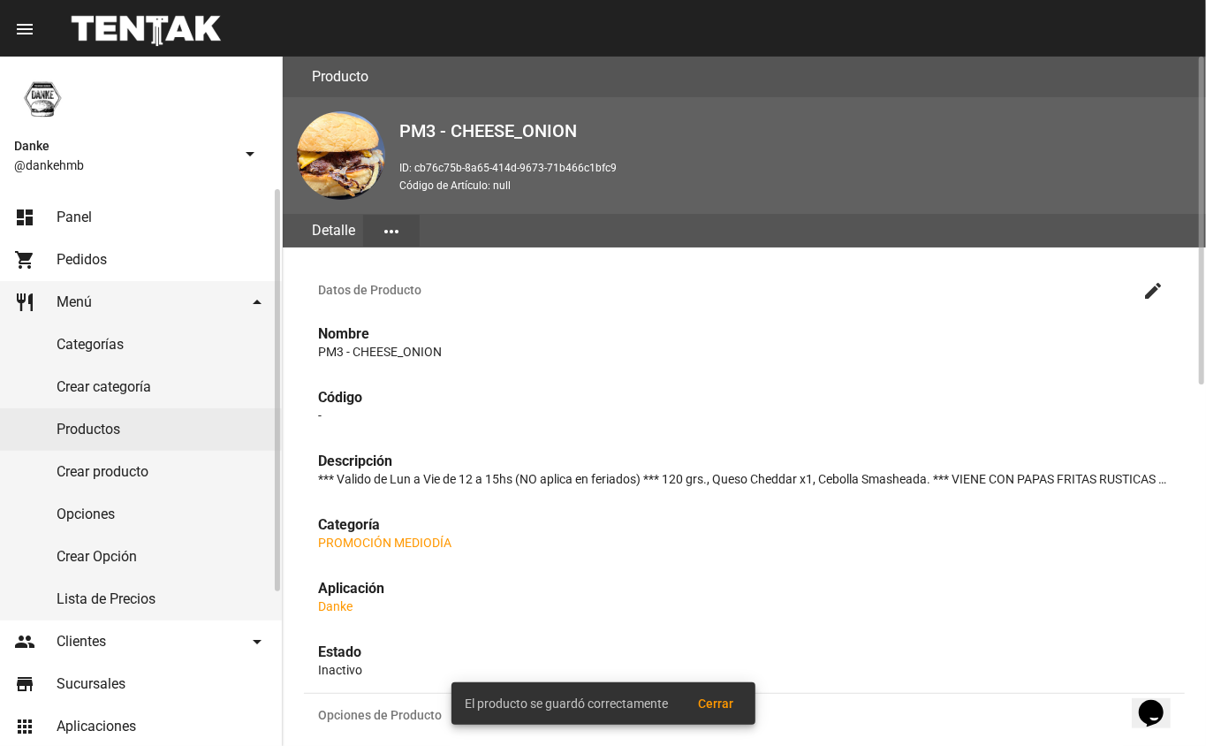
click at [117, 435] on link "Productos" at bounding box center [141, 429] width 282 height 42
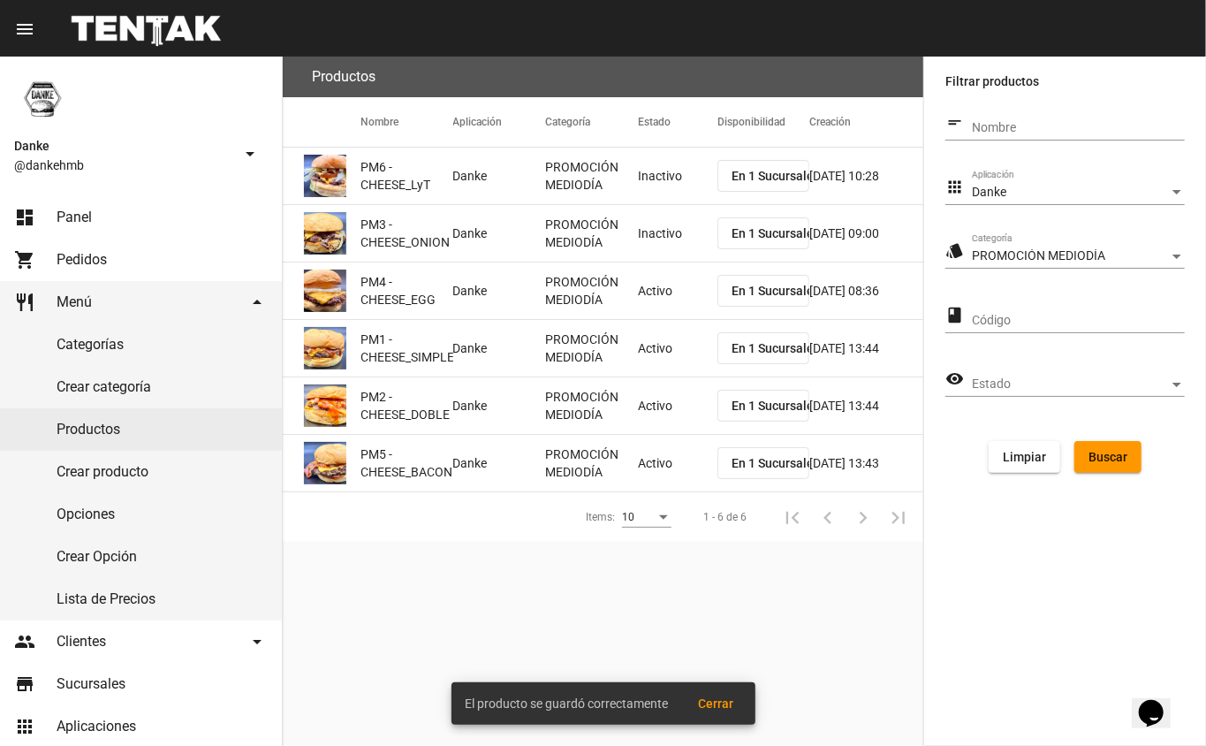
click at [630, 300] on mat-cell "PROMOCIÓN MEDIODÍA" at bounding box center [591, 290] width 93 height 57
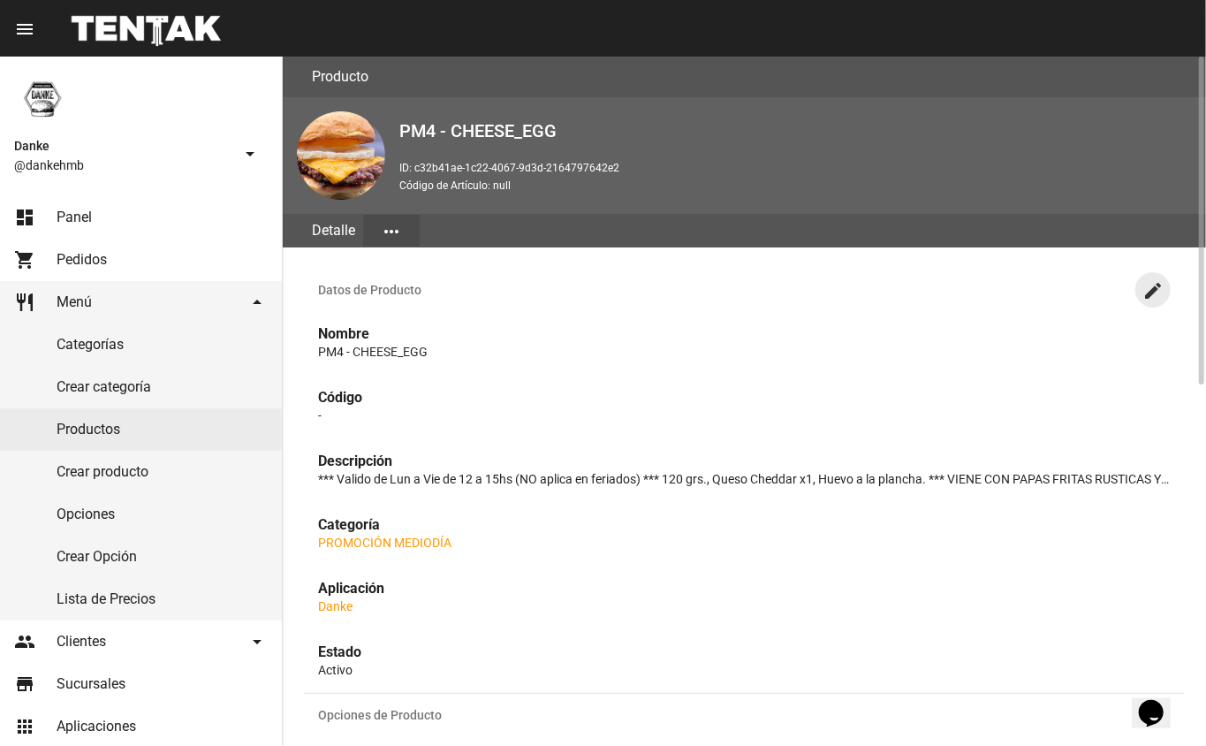
click at [1153, 287] on mat-icon "create" at bounding box center [1152, 290] width 21 height 21
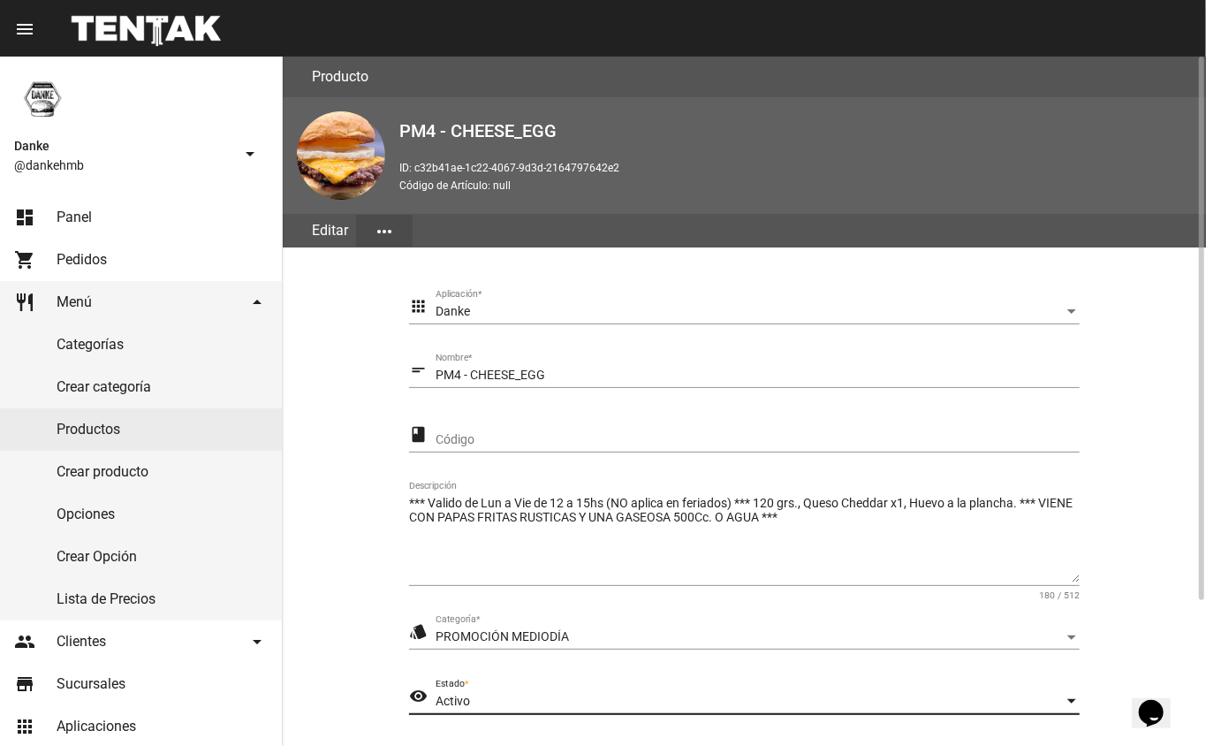
click at [456, 700] on span "Activo" at bounding box center [453, 700] width 34 height 14
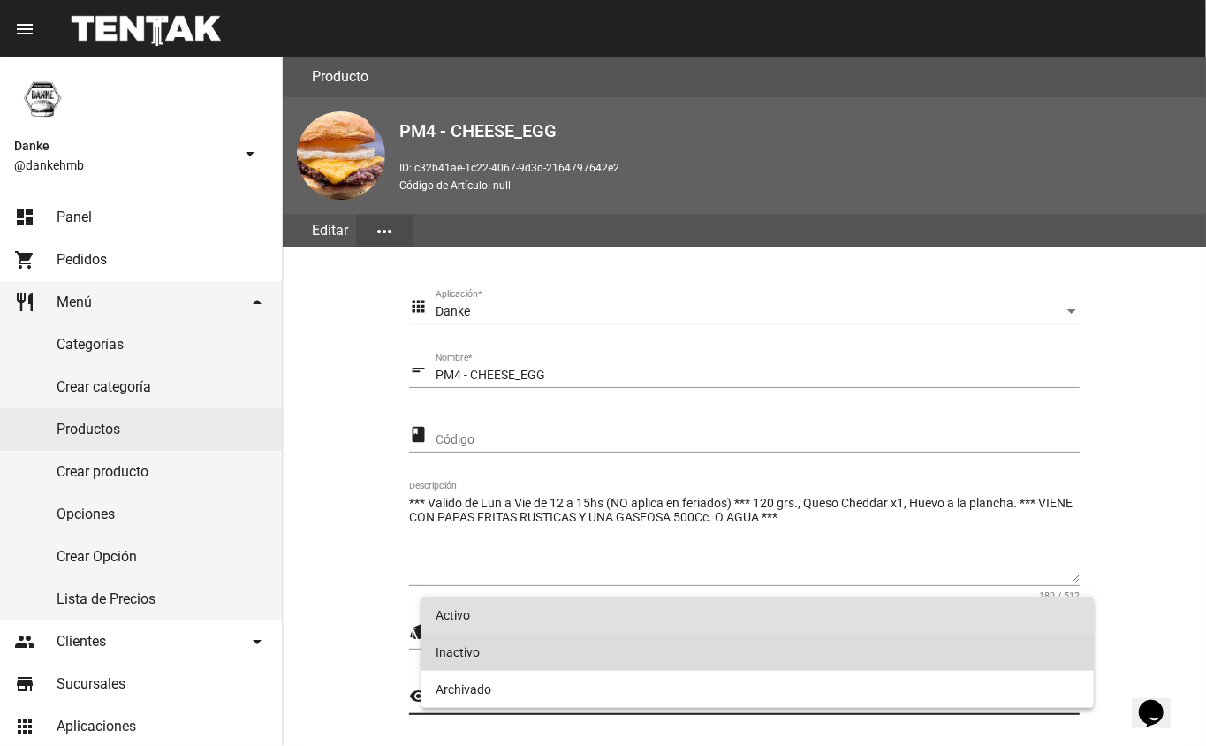
click at [505, 662] on span "Inactivo" at bounding box center [758, 651] width 645 height 37
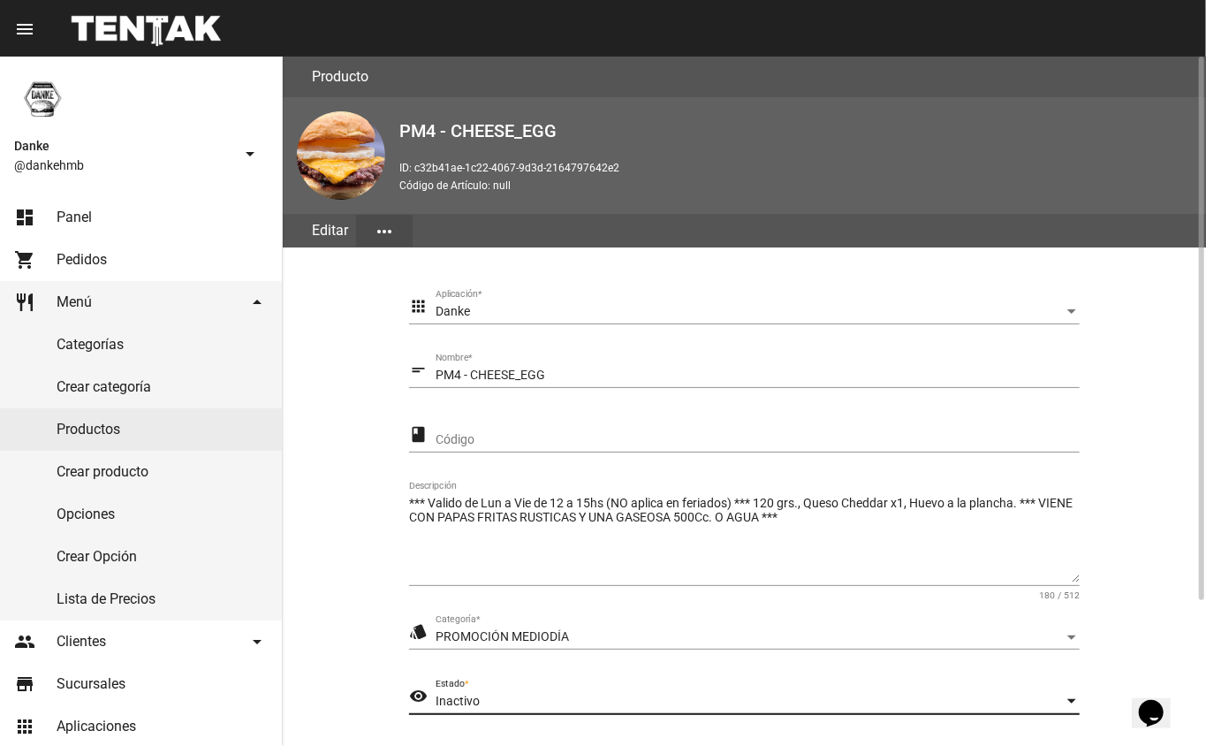
click at [1170, 591] on section "apps Danke Aplicación * short_text PM4 - CHEESE_EGG Nombre * class Código *** V…" at bounding box center [744, 547] width 881 height 557
click at [1157, 636] on section "apps Danke Aplicación * short_text PM4 - CHEESE_EGG Nombre * class Código *** V…" at bounding box center [744, 547] width 881 height 557
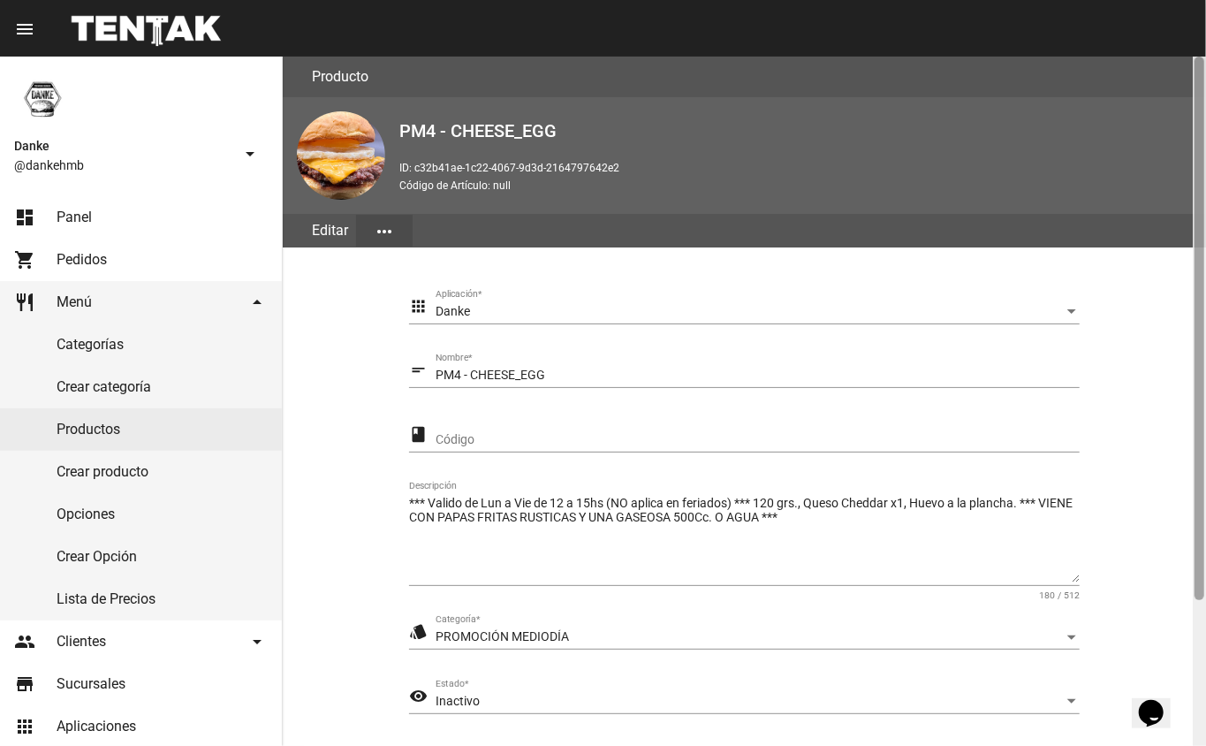
click at [1193, 637] on div at bounding box center [1199, 401] width 13 height 689
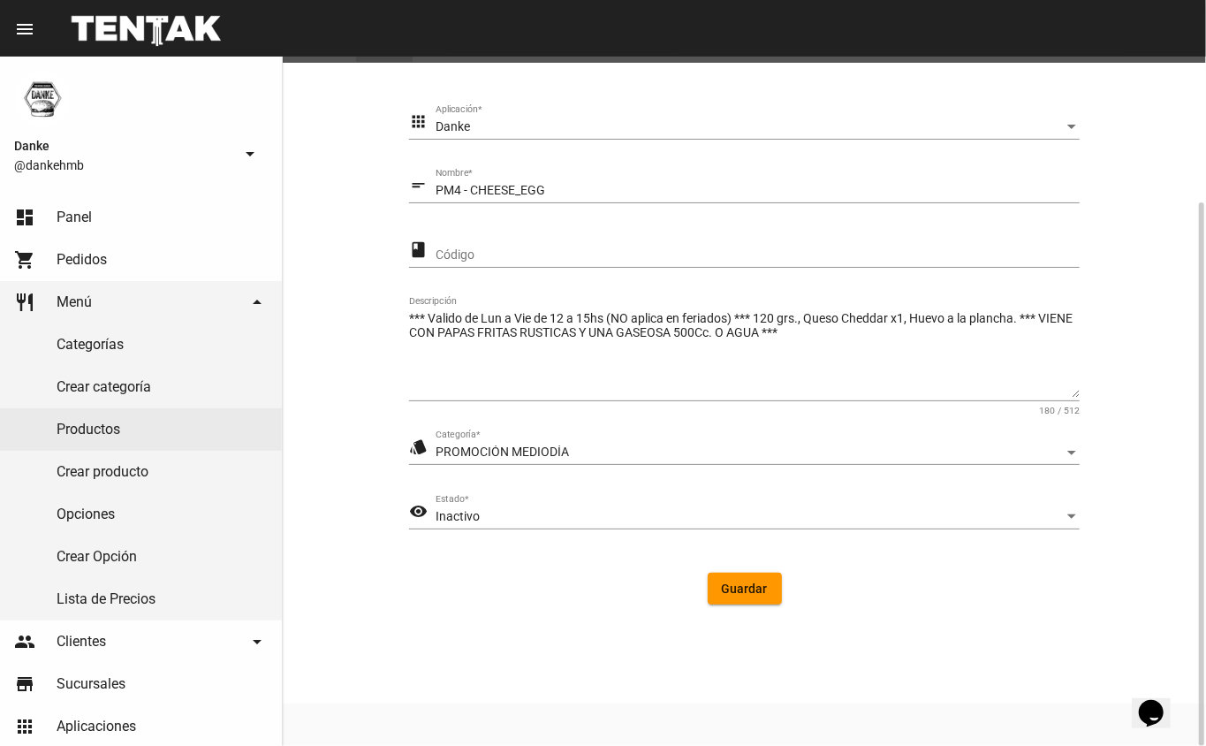
click at [751, 577] on button "Guardar" at bounding box center [745, 588] width 74 height 32
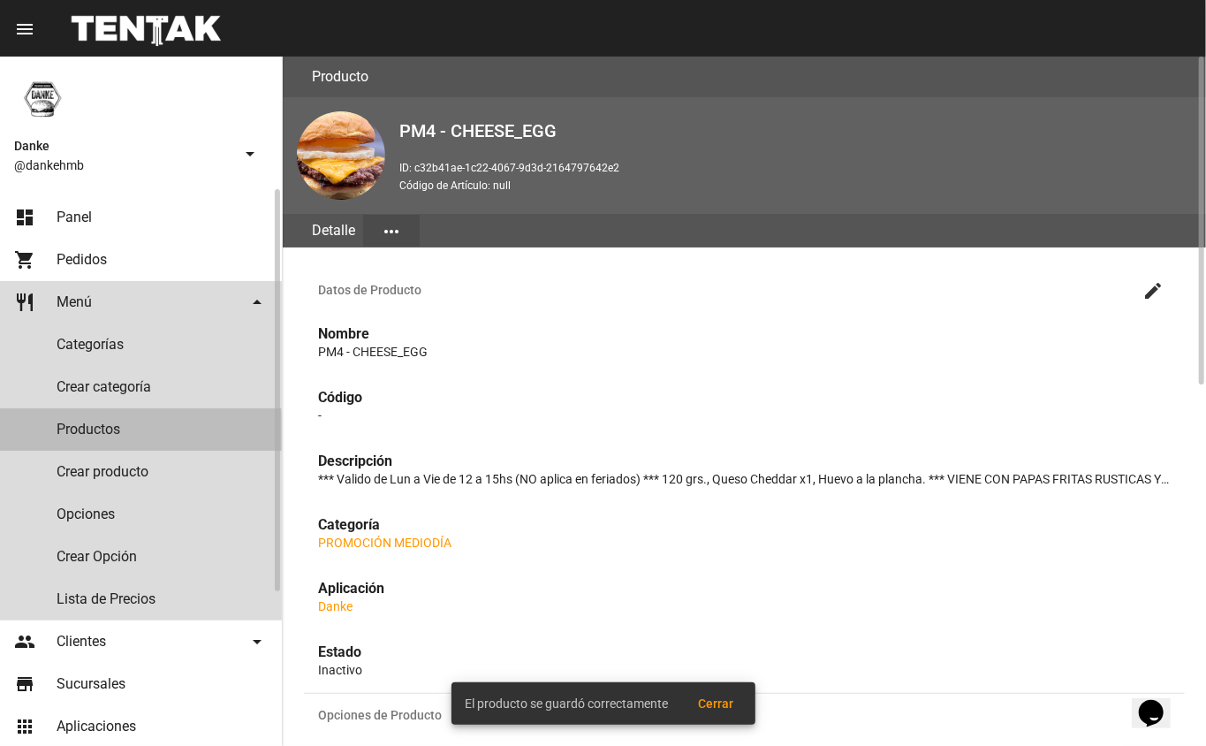
click at [80, 433] on link "Productos" at bounding box center [141, 429] width 282 height 42
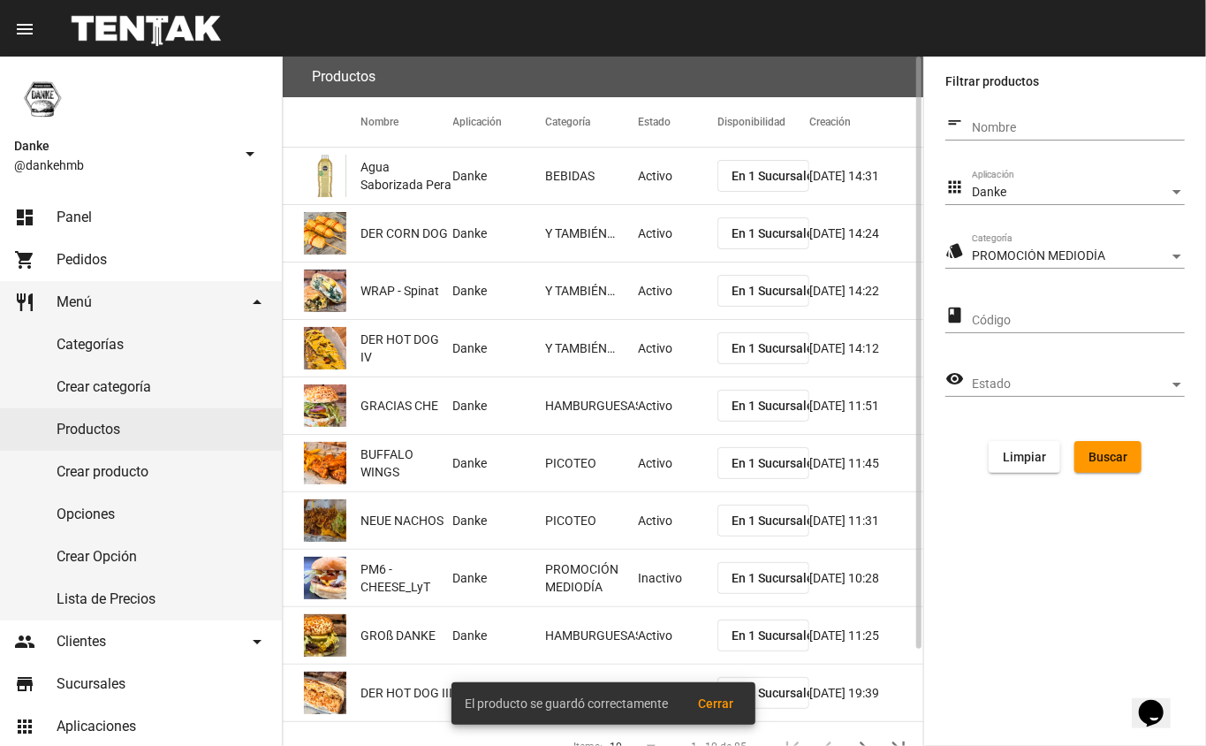
click at [1110, 461] on span "Buscar" at bounding box center [1107, 457] width 39 height 14
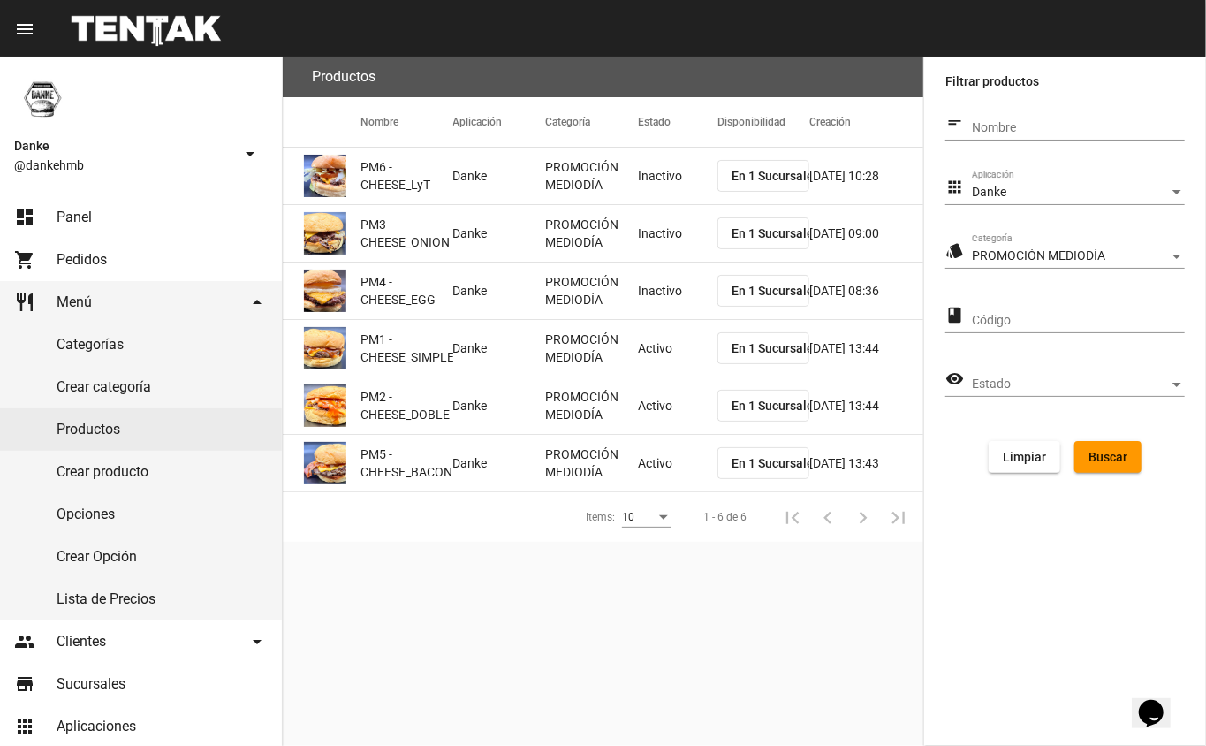
click at [640, 347] on mat-cell "Activo" at bounding box center [678, 348] width 80 height 57
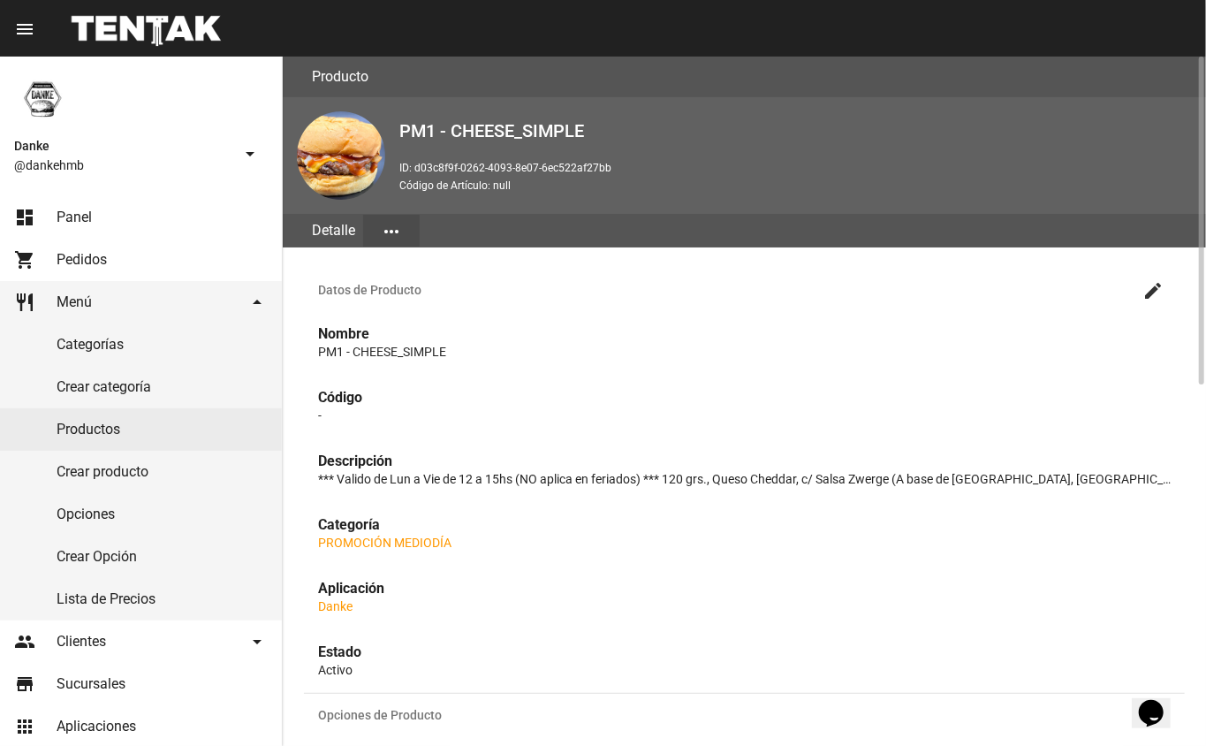
click at [1154, 287] on mat-icon "create" at bounding box center [1152, 290] width 21 height 21
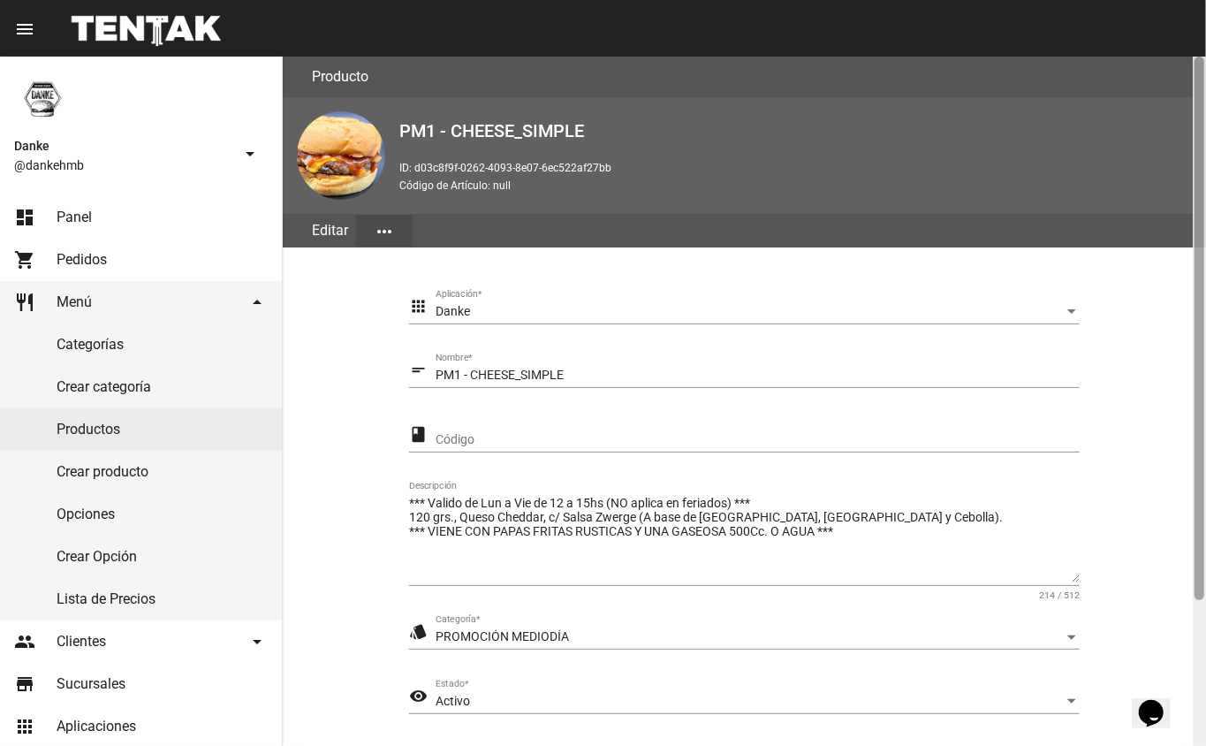
click at [1198, 630] on div at bounding box center [1199, 401] width 13 height 689
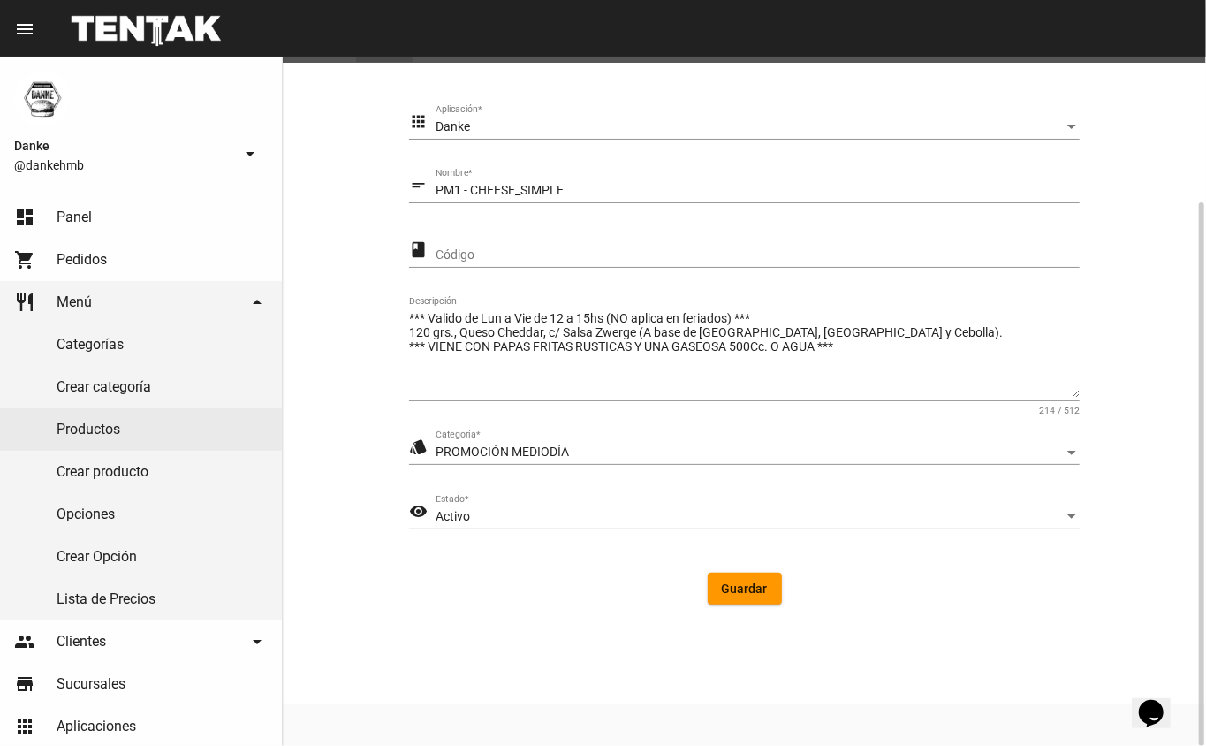
click at [438, 509] on span "Activo" at bounding box center [453, 516] width 34 height 14
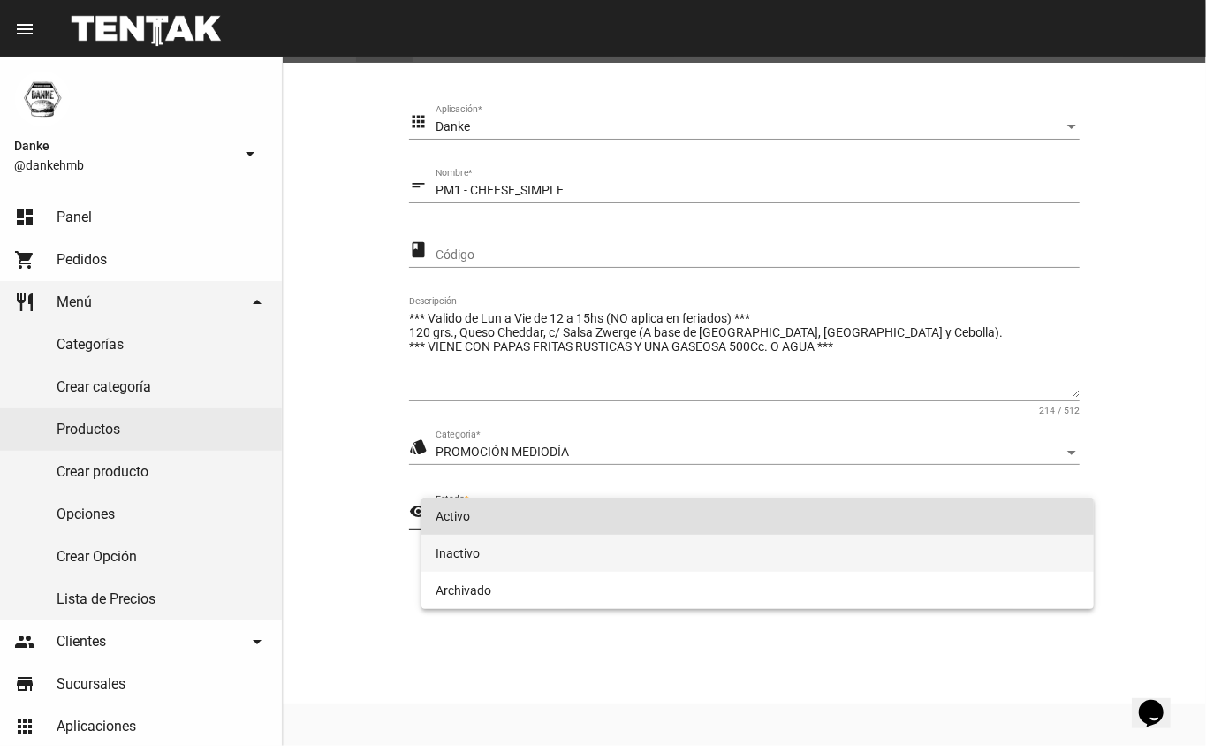
click at [458, 545] on span "Inactivo" at bounding box center [758, 552] width 645 height 37
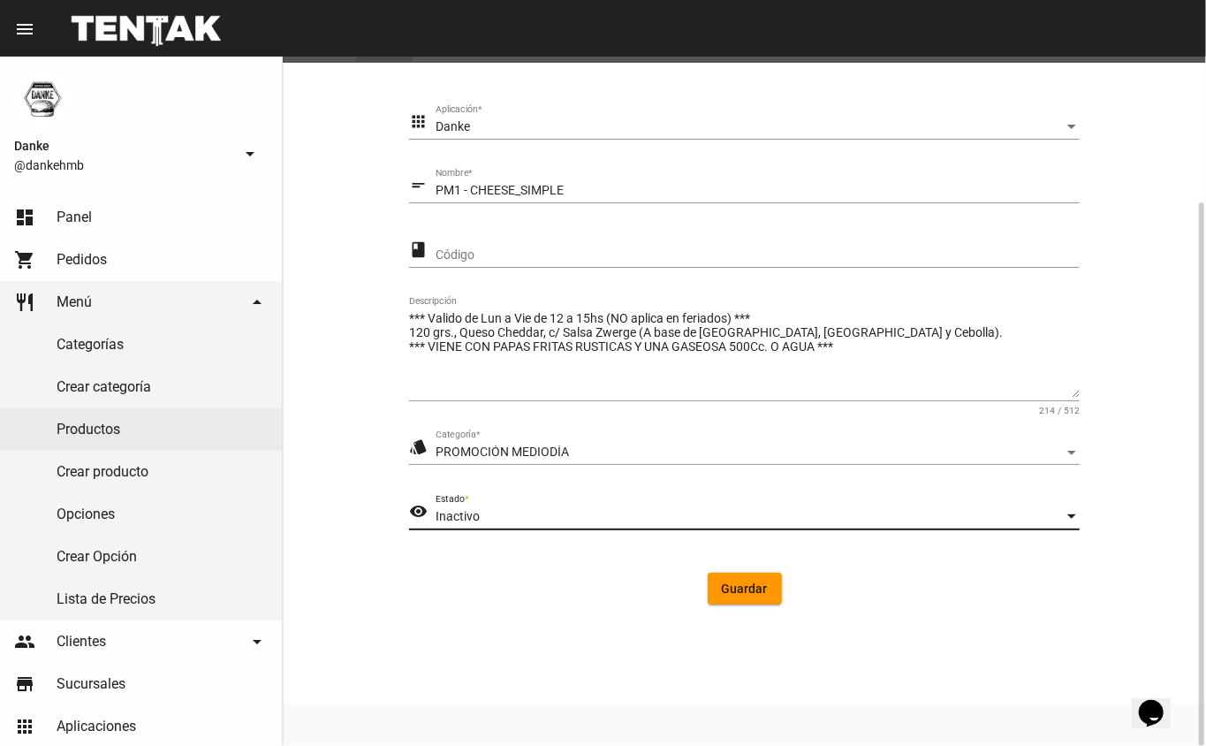
click at [740, 591] on span "Guardar" at bounding box center [745, 588] width 46 height 14
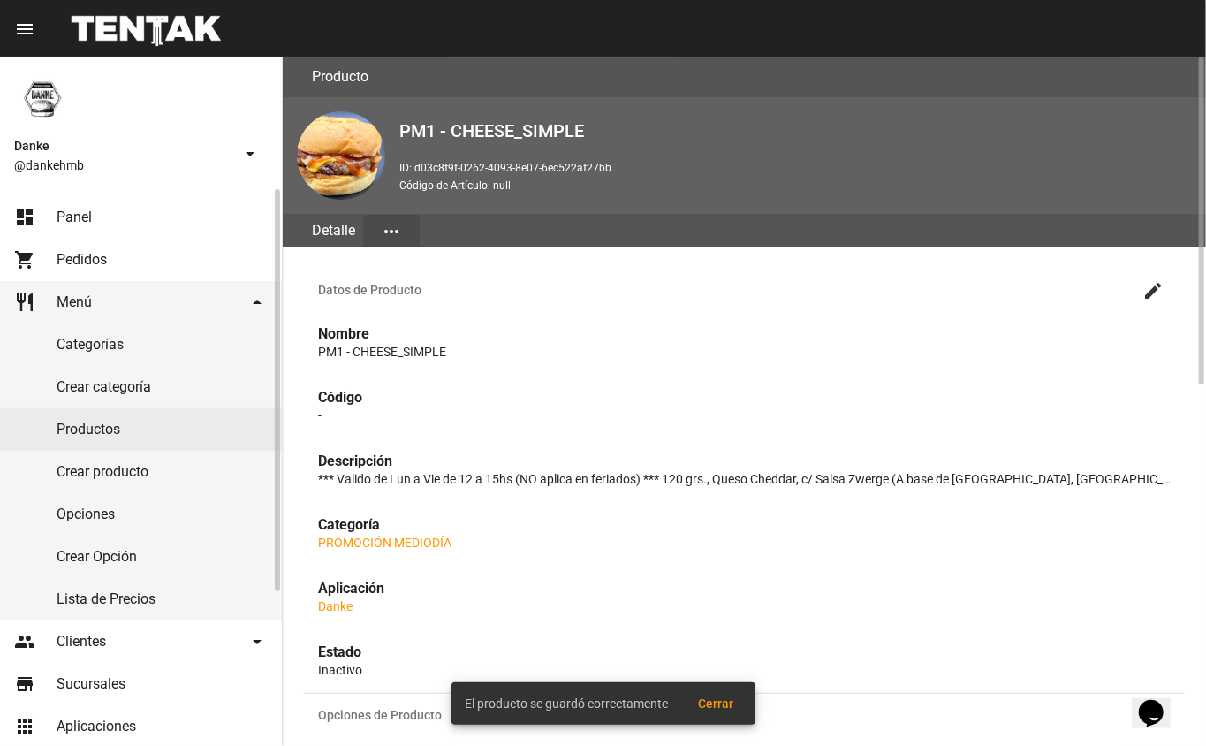
click at [64, 428] on link "Productos" at bounding box center [141, 429] width 282 height 42
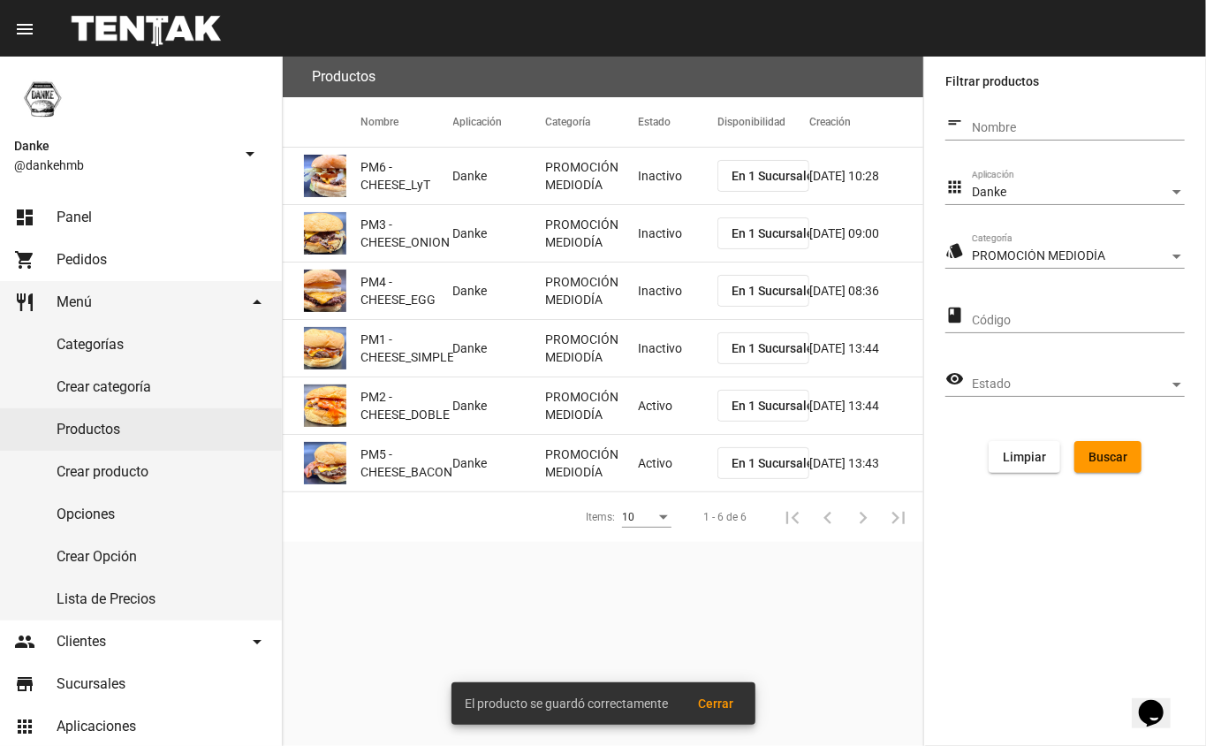
click at [669, 410] on mat-cell "Activo" at bounding box center [678, 405] width 80 height 57
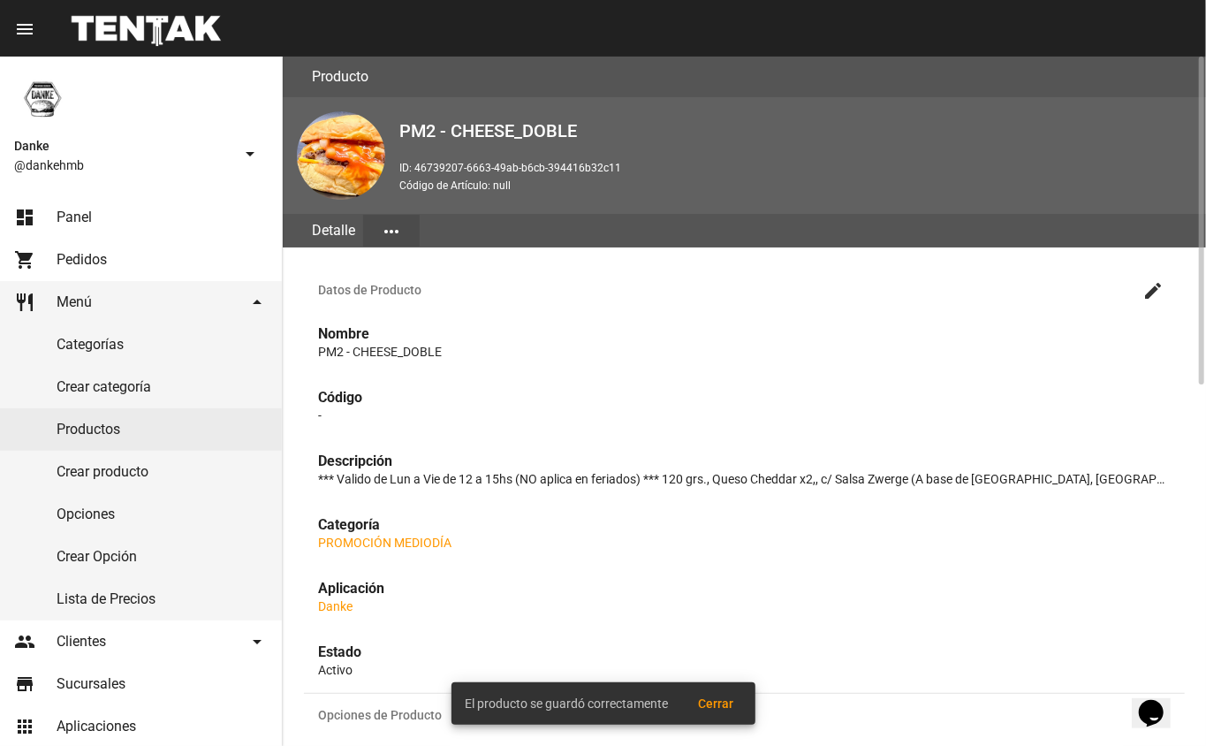
click at [1150, 280] on mat-icon "create" at bounding box center [1152, 290] width 21 height 21
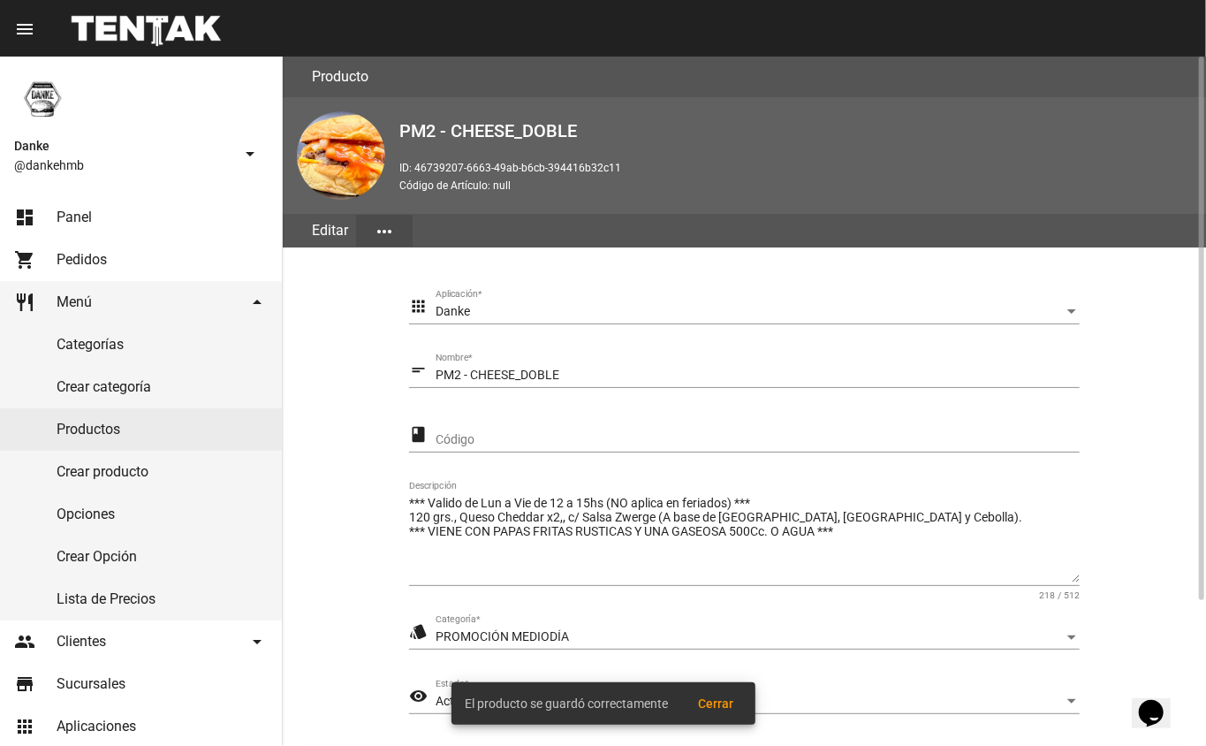
click at [436, 701] on span "Activo" at bounding box center [453, 700] width 34 height 14
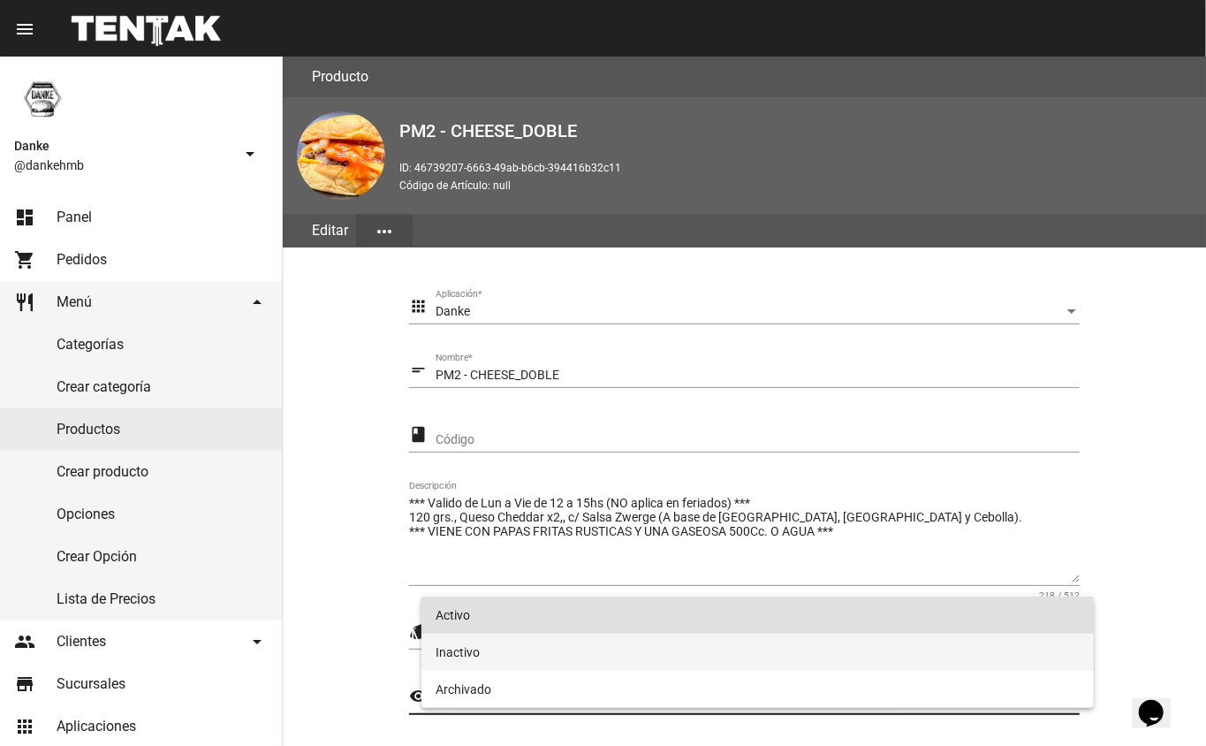
click at [439, 645] on span "Inactivo" at bounding box center [758, 651] width 645 height 37
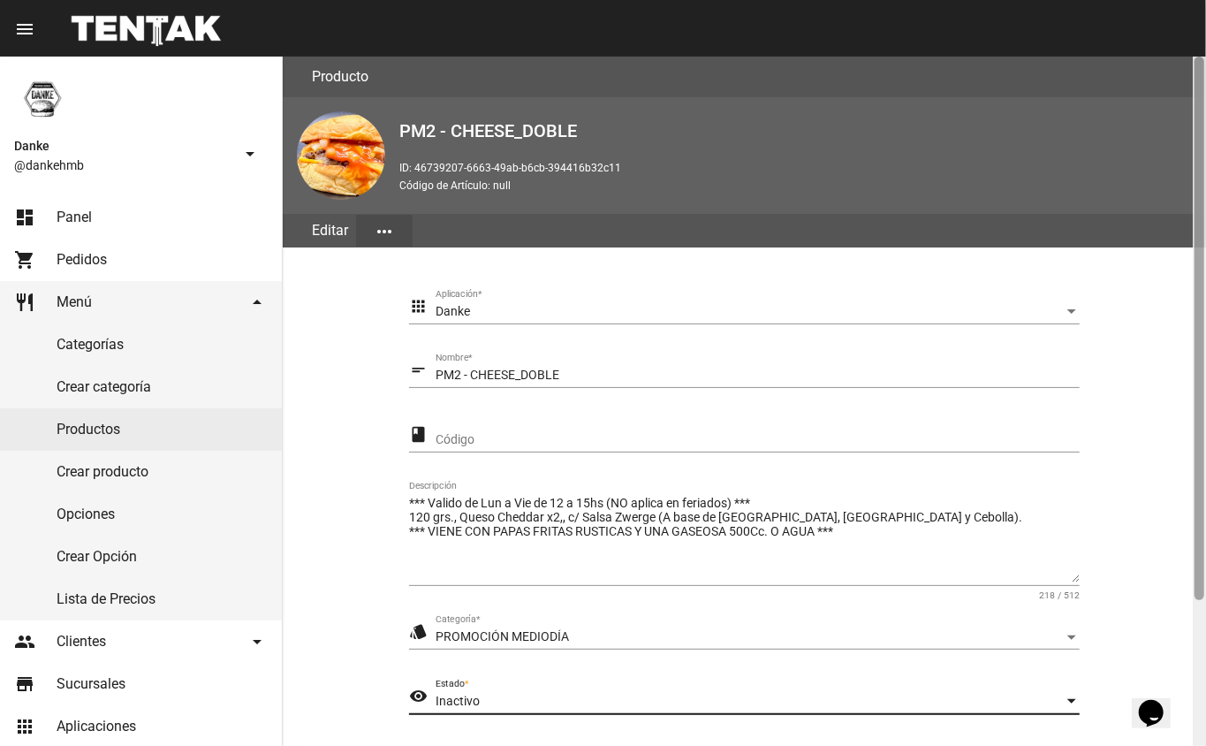
click at [1200, 572] on div at bounding box center [1199, 328] width 10 height 543
click at [1198, 637] on div at bounding box center [1199, 401] width 13 height 689
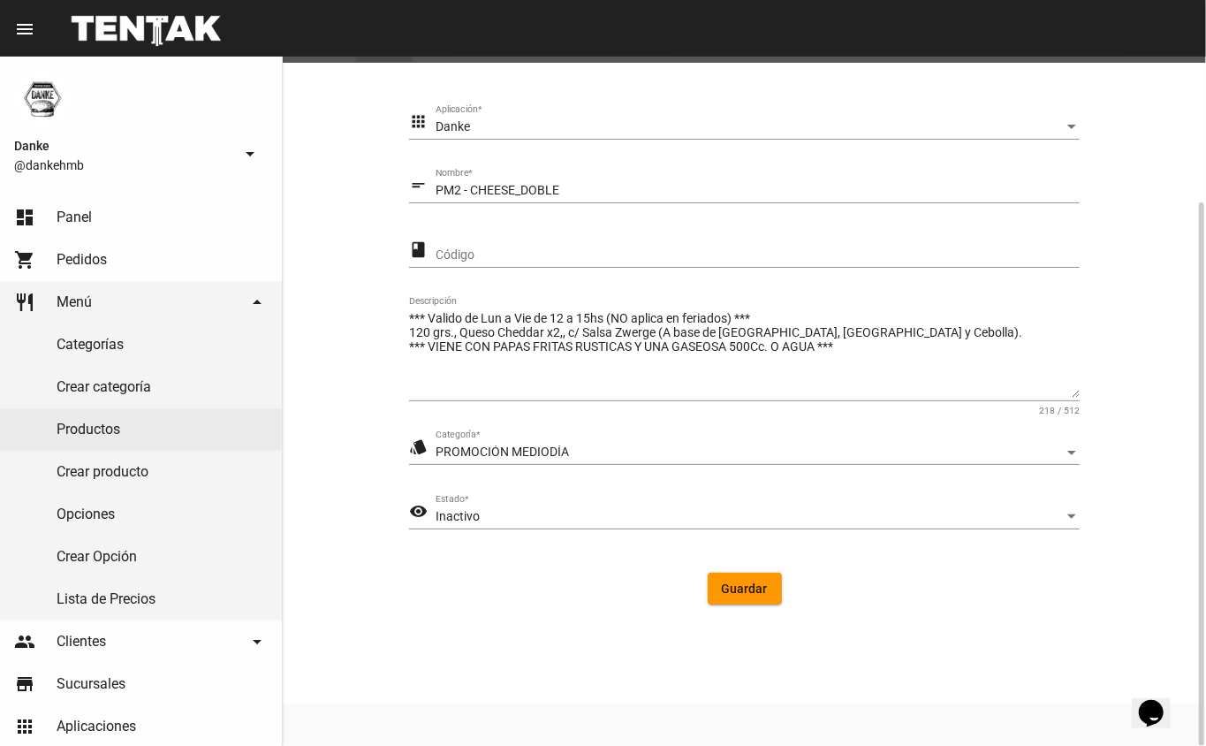
click at [728, 585] on span "Guardar" at bounding box center [745, 588] width 46 height 14
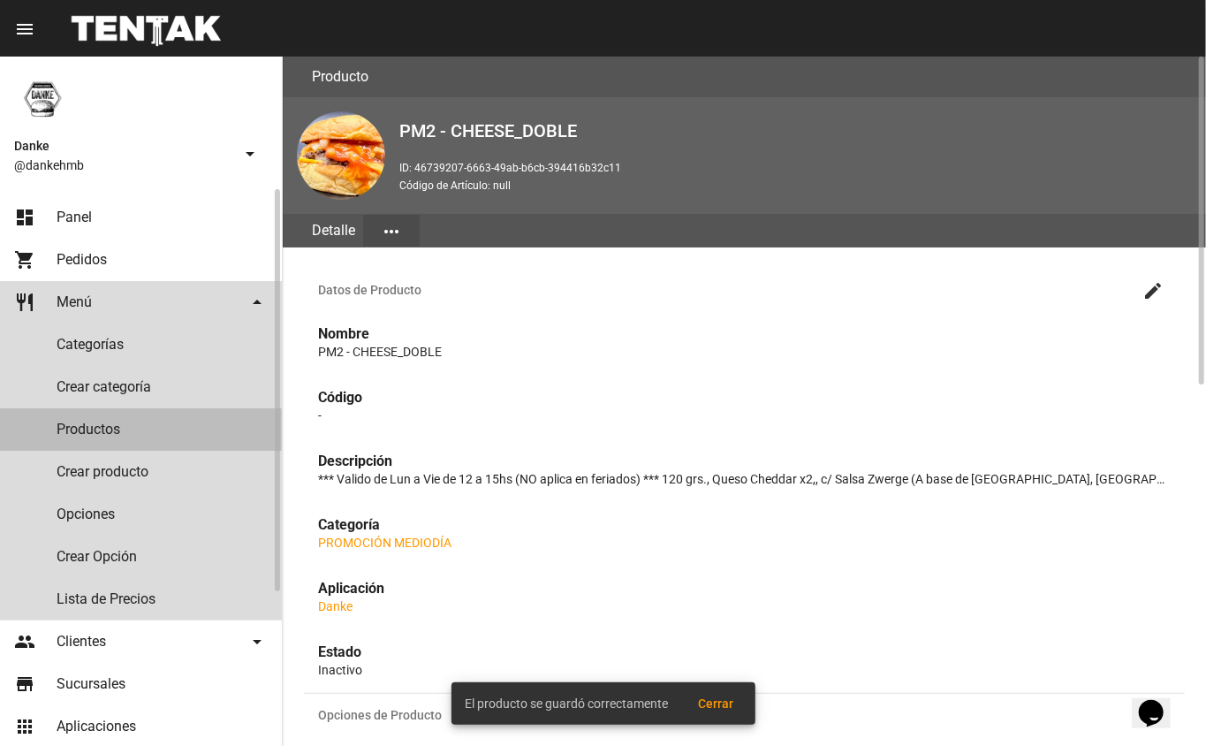
click at [60, 428] on link "Productos" at bounding box center [141, 429] width 282 height 42
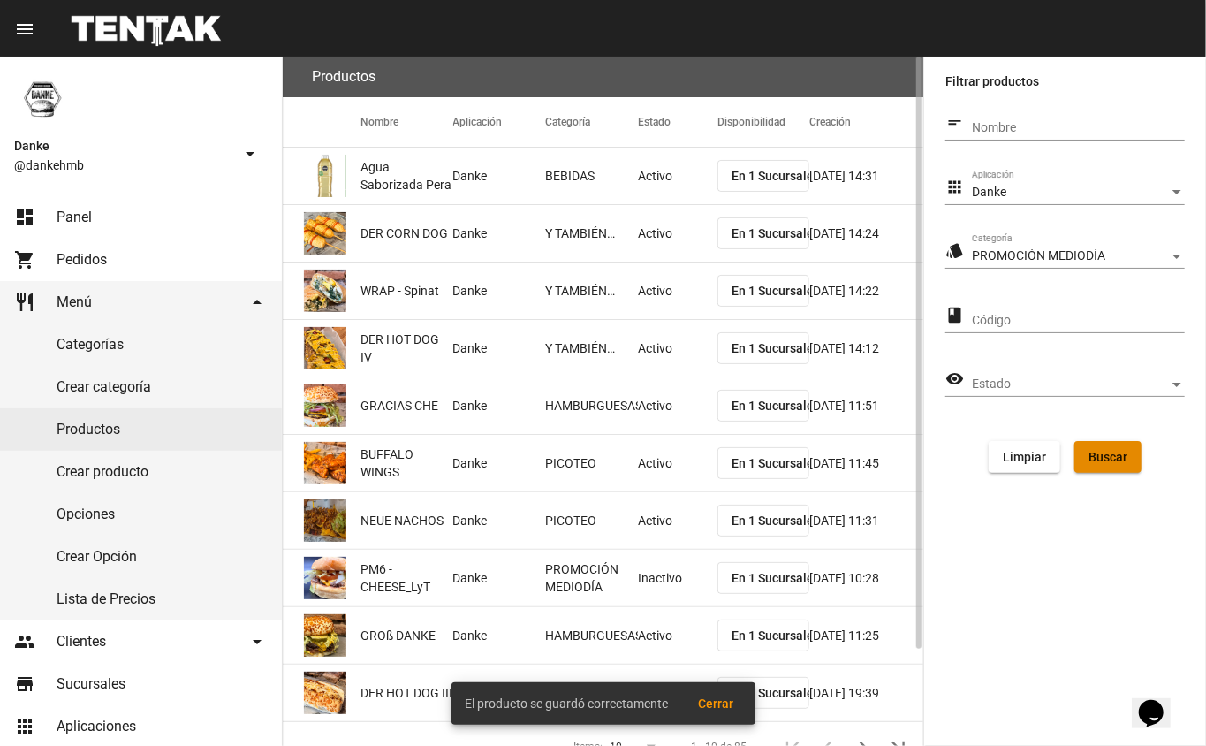
click at [1110, 461] on span "Buscar" at bounding box center [1107, 457] width 39 height 14
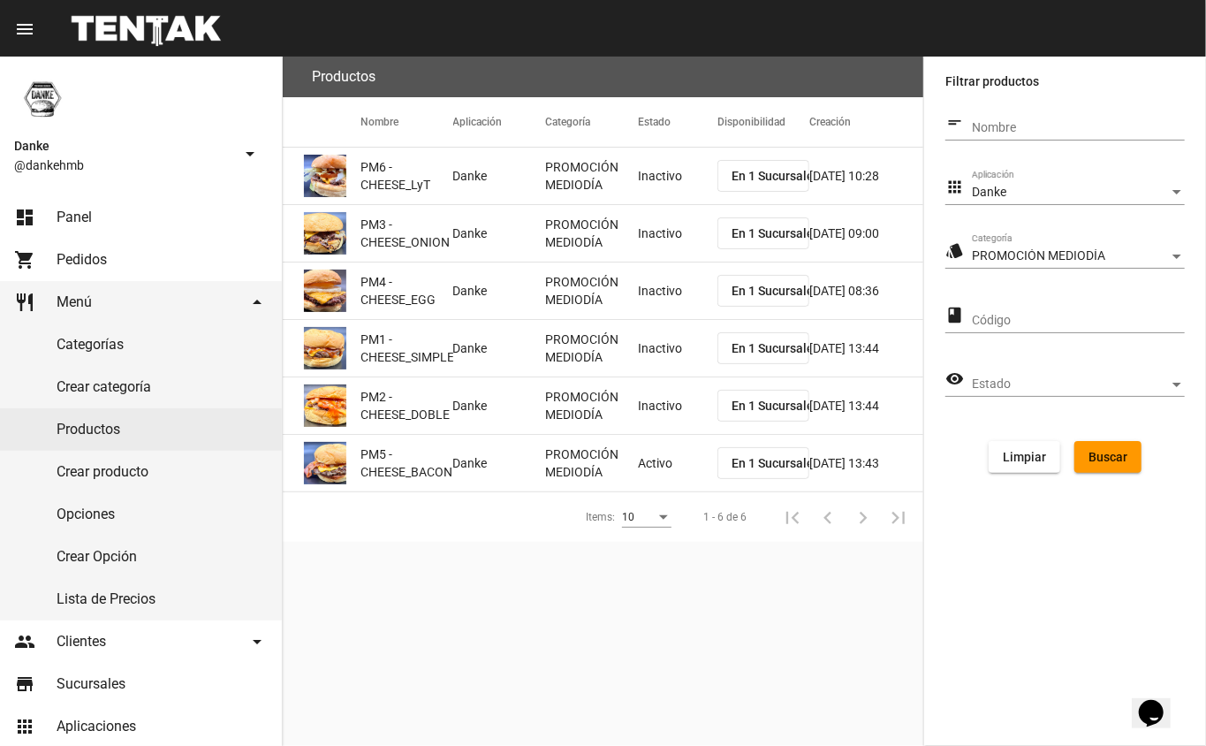
click at [643, 458] on mat-cell "Activo" at bounding box center [678, 463] width 80 height 57
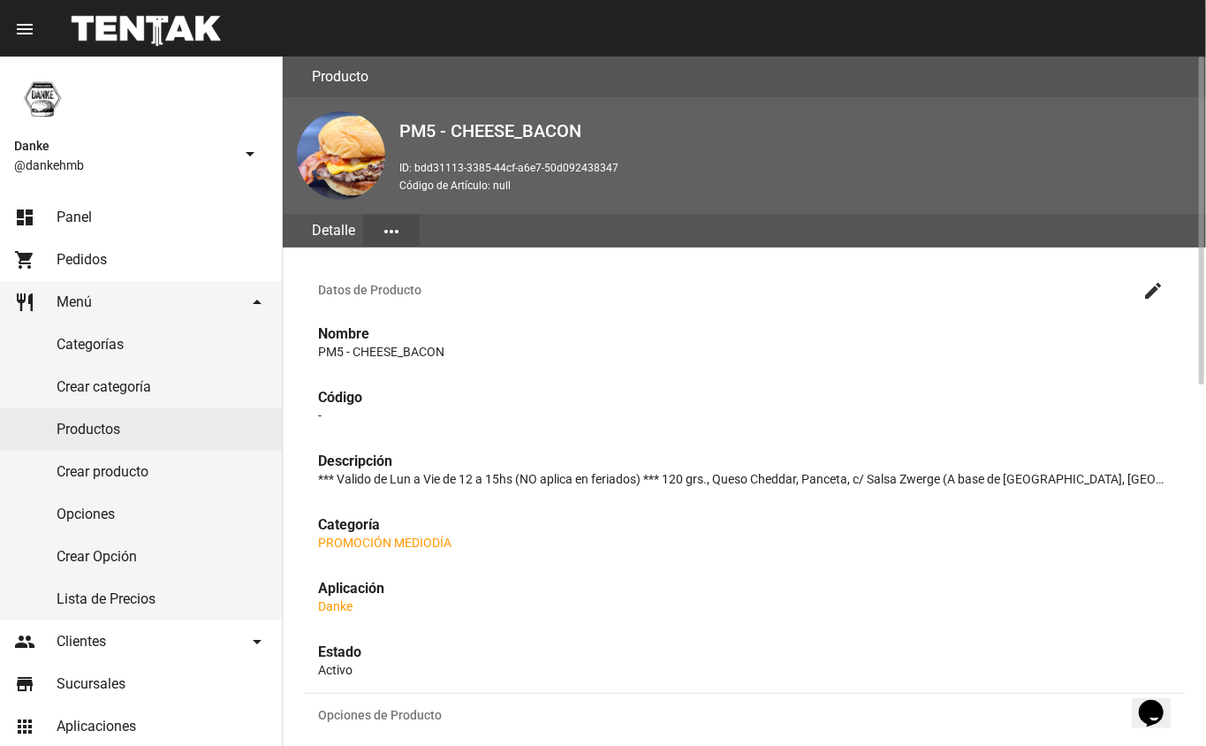
click at [1161, 288] on mat-icon "create" at bounding box center [1152, 290] width 21 height 21
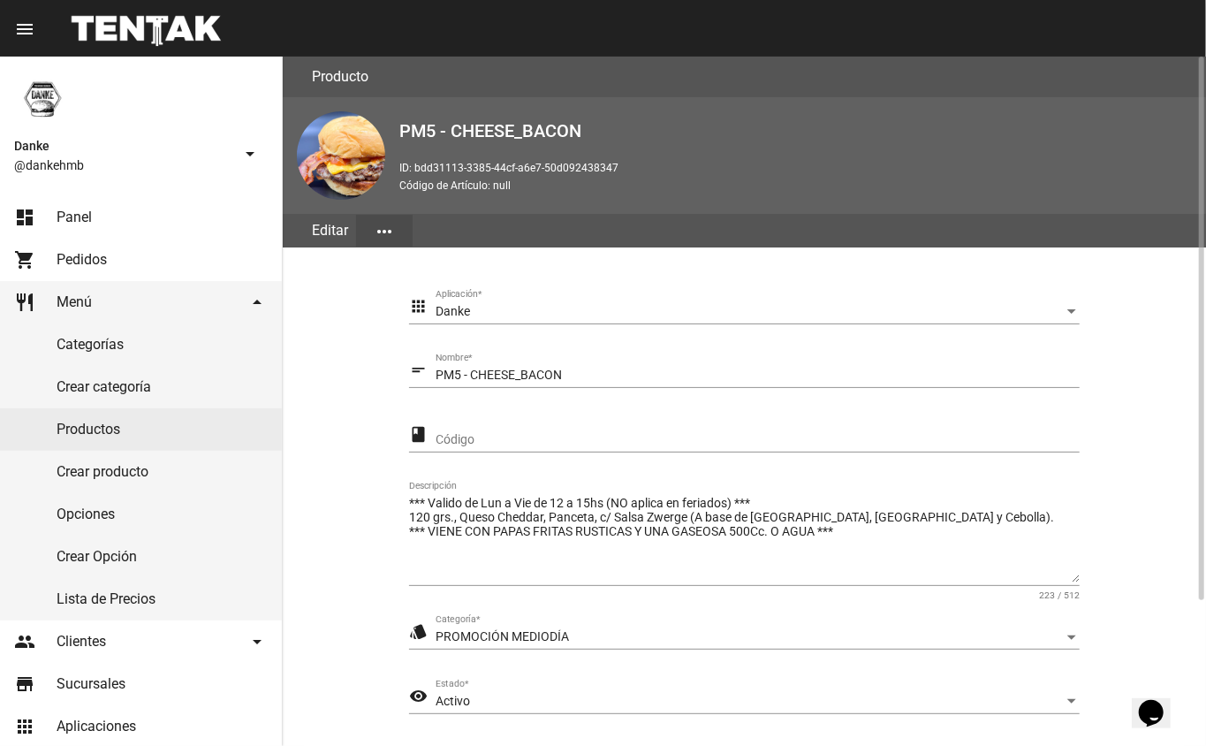
click at [446, 697] on span "Activo" at bounding box center [453, 700] width 34 height 14
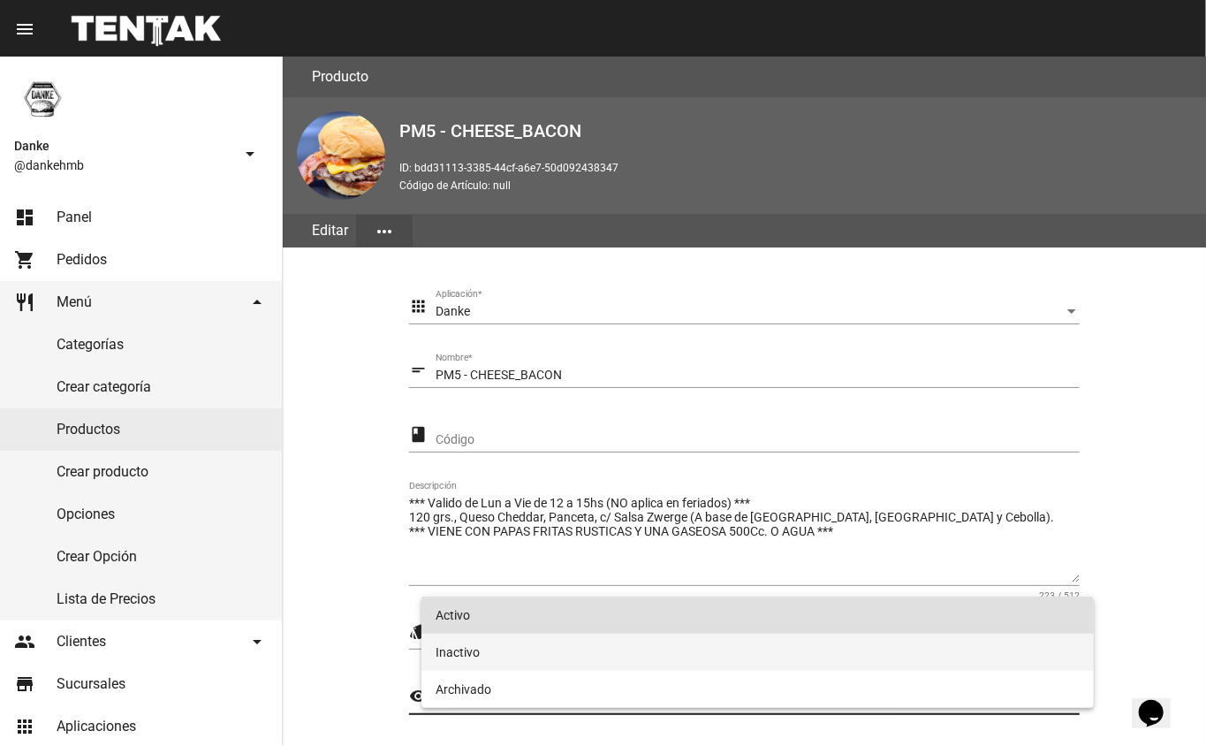
click at [457, 647] on span "Inactivo" at bounding box center [758, 651] width 645 height 37
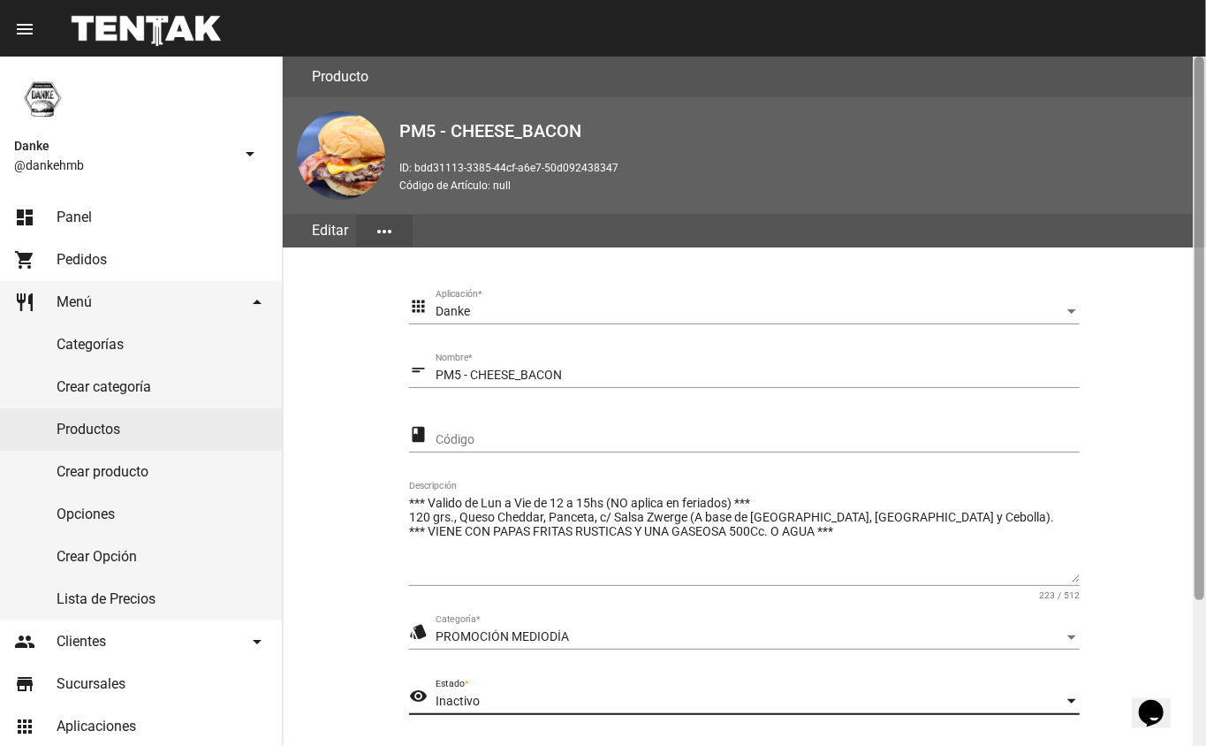
click at [1195, 592] on div at bounding box center [1199, 401] width 13 height 689
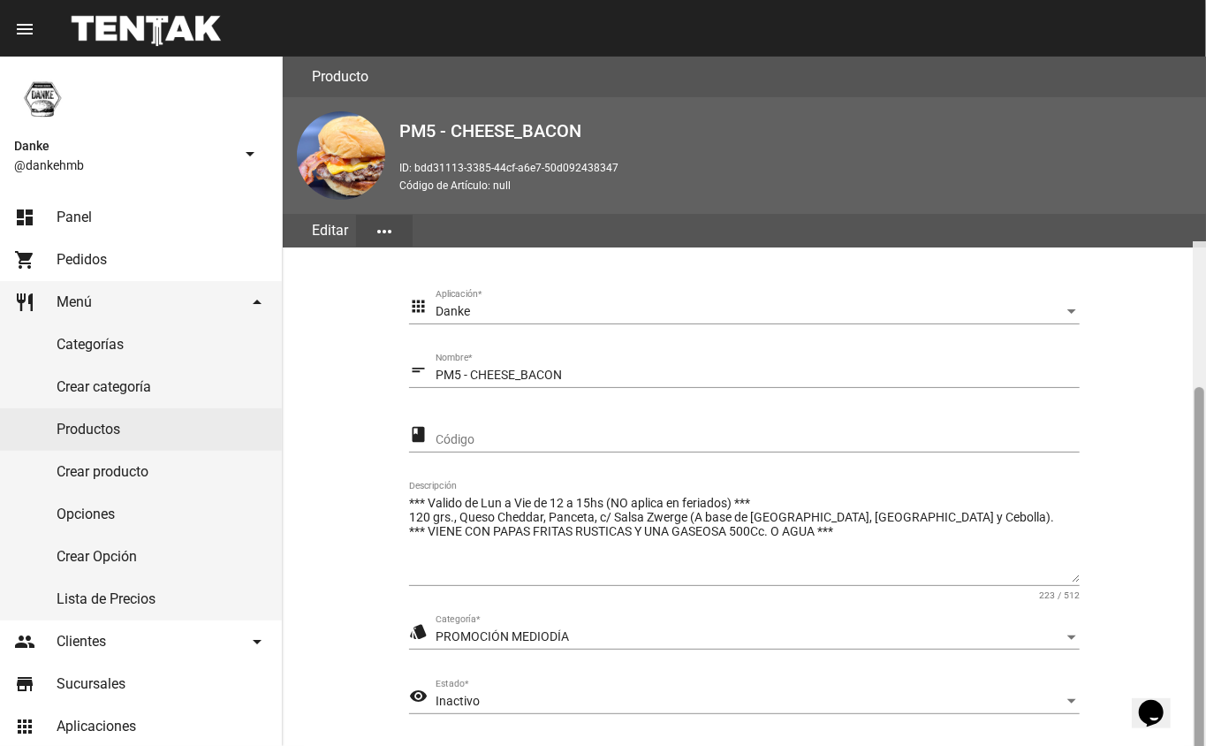
scroll to position [185, 0]
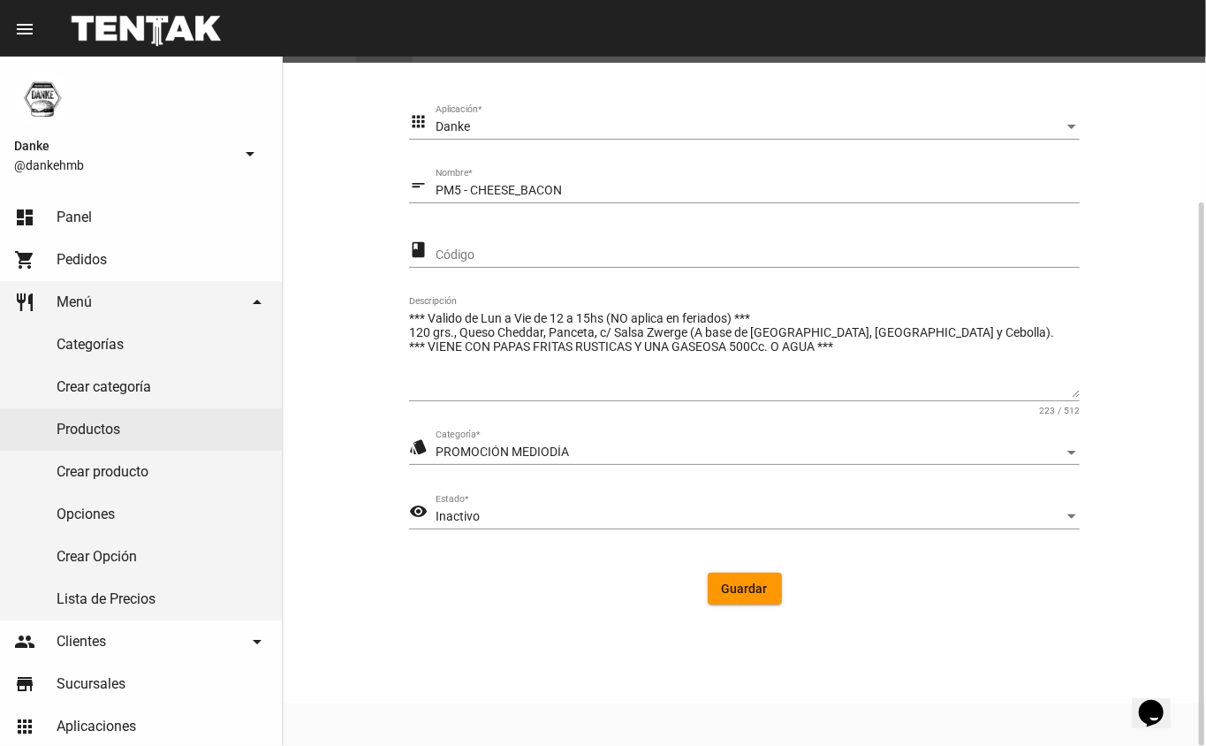
click at [733, 590] on span "Guardar" at bounding box center [745, 588] width 46 height 14
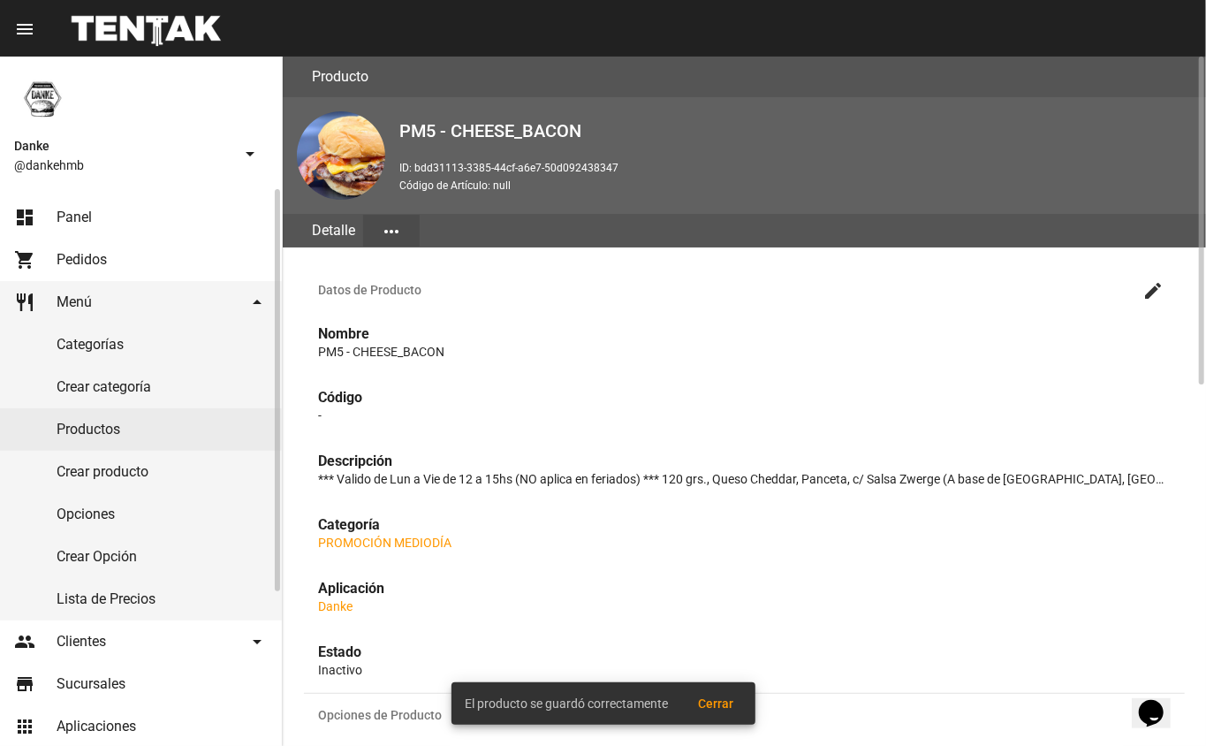
click at [55, 216] on link "dashboard Panel" at bounding box center [141, 217] width 282 height 42
